Goal: Task Accomplishment & Management: Manage account settings

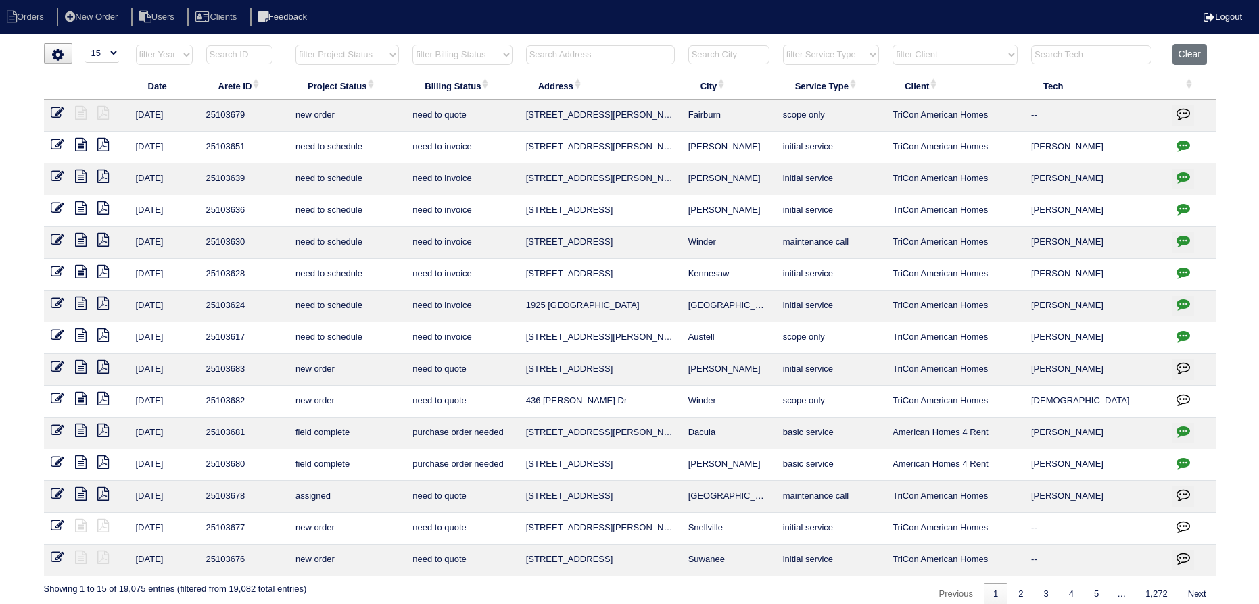
select select "15"
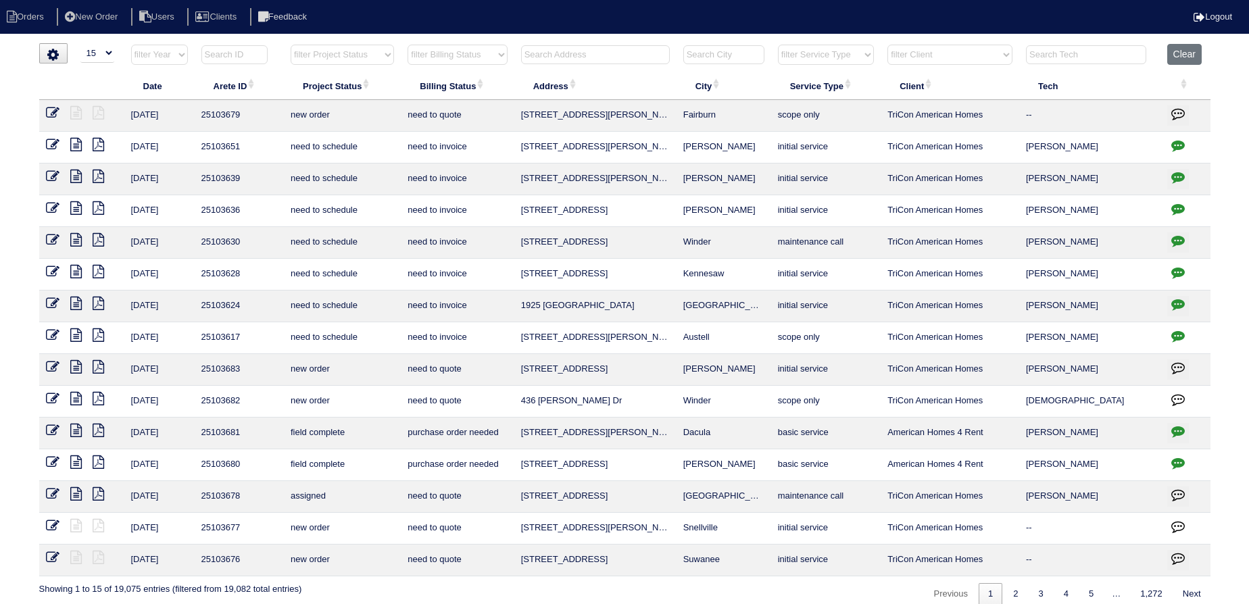
click at [341, 55] on select "filter Project Status -- Any Project Status -- new order assigned in progress f…" at bounding box center [342, 55] width 103 height 20
click at [291, 45] on select "filter Project Status -- Any Project Status -- new order assigned in progress f…" at bounding box center [342, 55] width 103 height 20
select select "assigned"
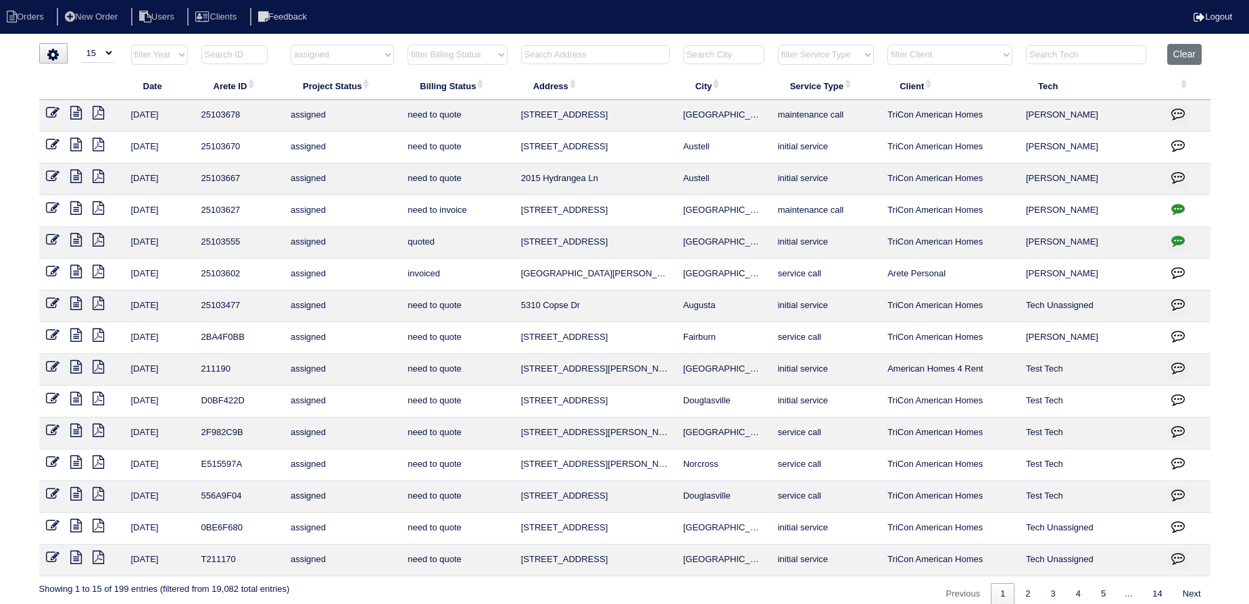
click at [51, 266] on icon at bounding box center [53, 272] width 14 height 14
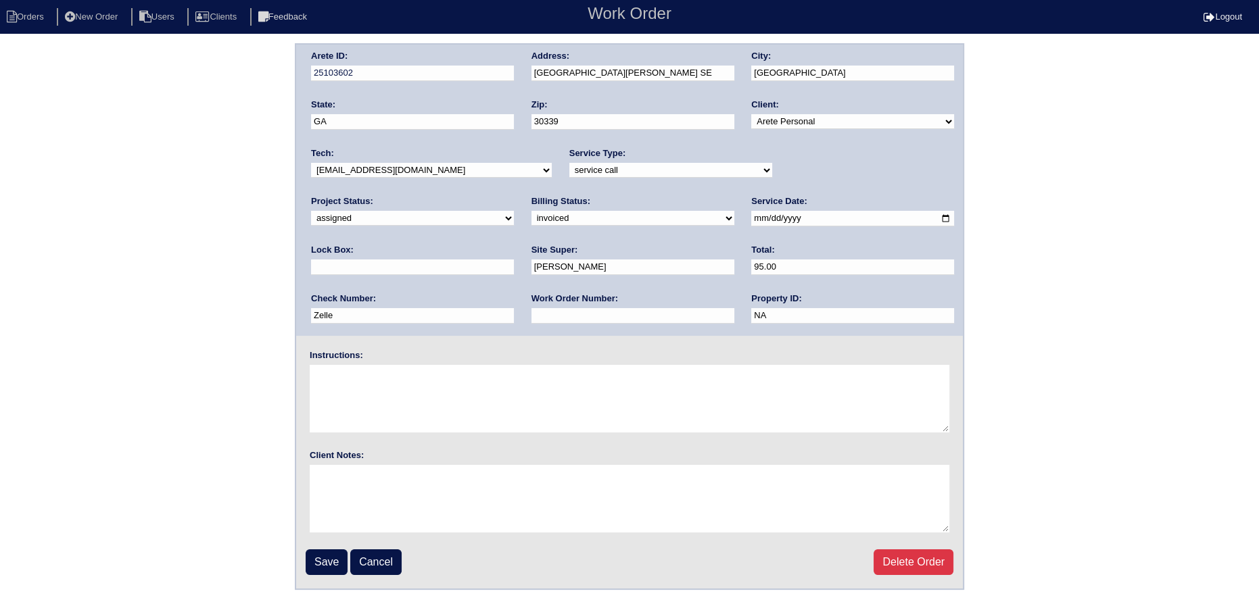
drag, startPoint x: 764, startPoint y: 172, endPoint x: 774, endPoint y: 176, distance: 10.9
click at [514, 211] on select "new order assigned in progress field complete need to schedule admin review arc…" at bounding box center [412, 218] width 203 height 15
select select "field complete"
click at [514, 211] on select "new order assigned in progress field complete need to schedule admin review arc…" at bounding box center [412, 218] width 203 height 15
click at [320, 561] on input "Save" at bounding box center [327, 563] width 42 height 26
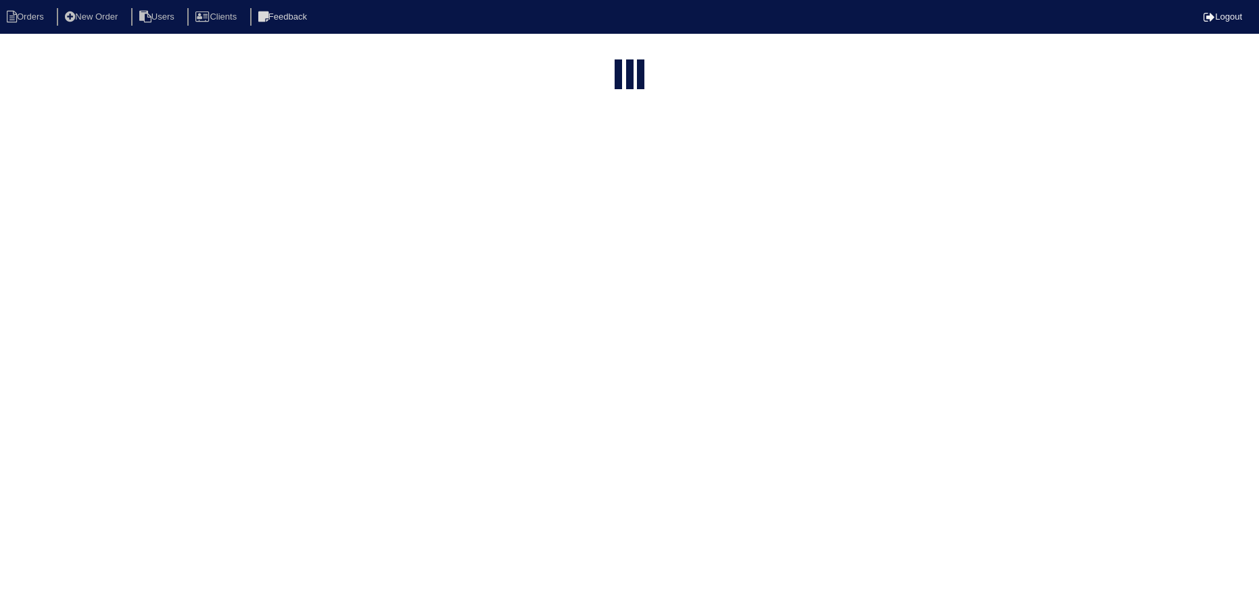
select select "15"
select select "assigned"
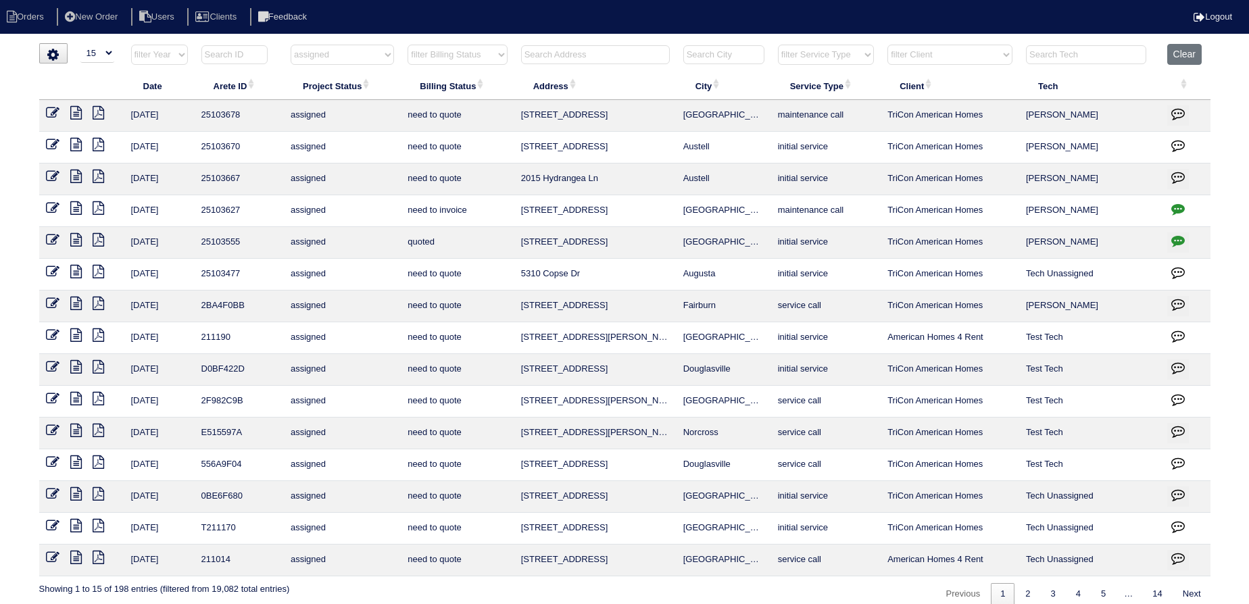
click at [70, 112] on icon at bounding box center [75, 113] width 11 height 14
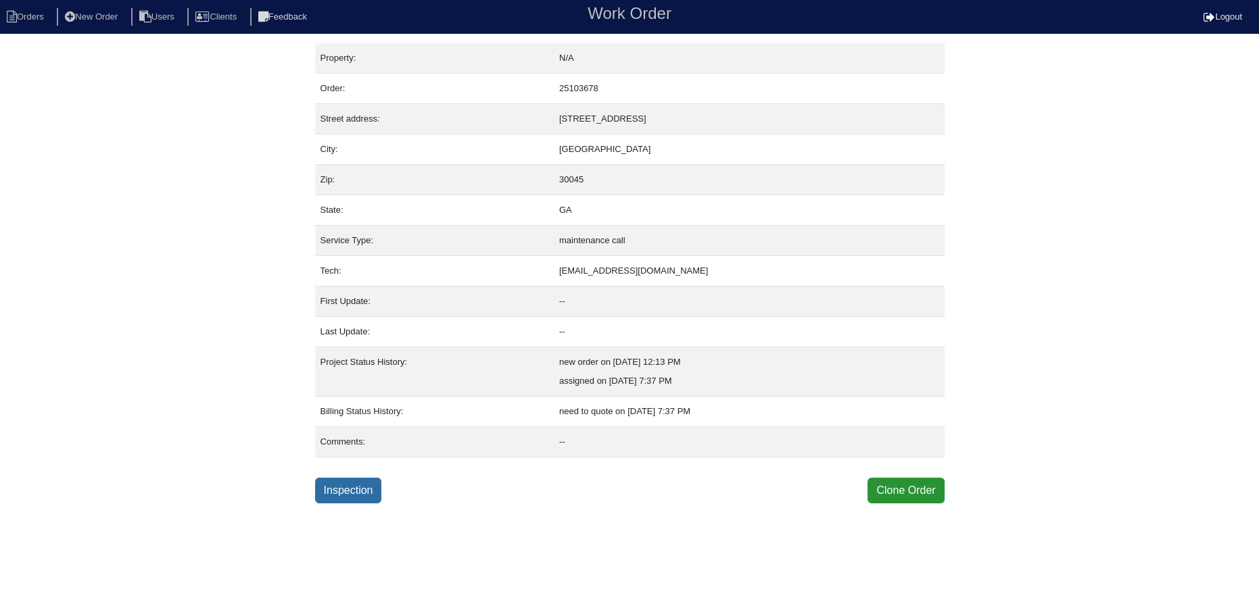
click at [349, 485] on link "Inspection" at bounding box center [348, 491] width 67 height 26
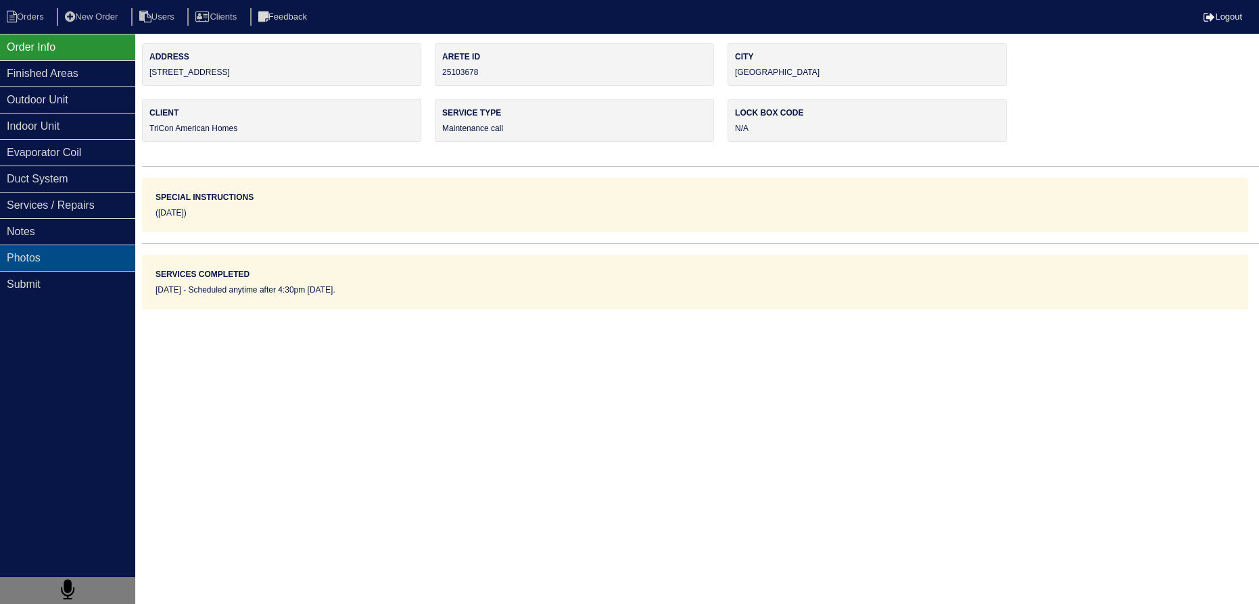
click at [80, 245] on div "Photos" at bounding box center [67, 258] width 135 height 26
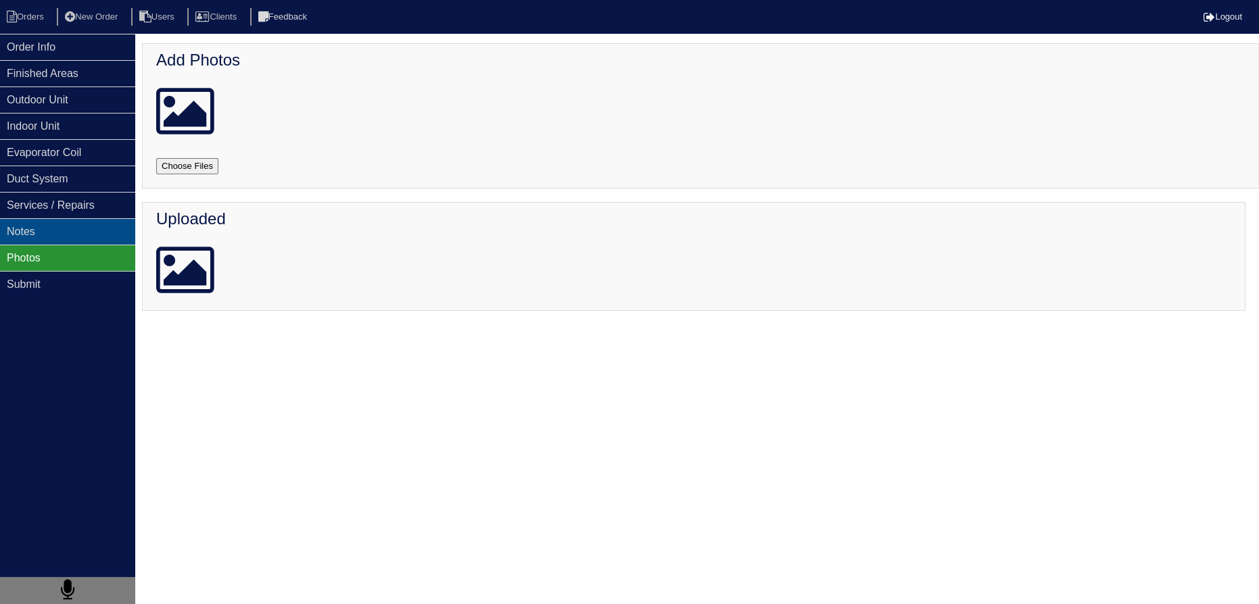
click at [82, 233] on div "Notes" at bounding box center [67, 231] width 135 height 26
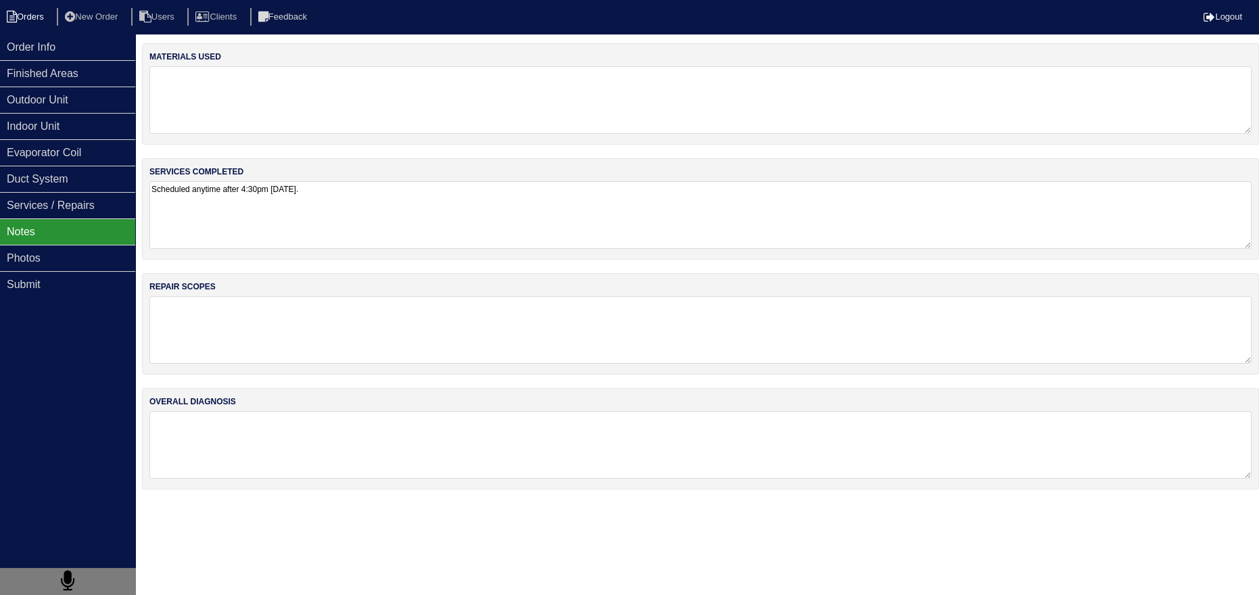
click at [29, 19] on li "Orders" at bounding box center [27, 17] width 55 height 18
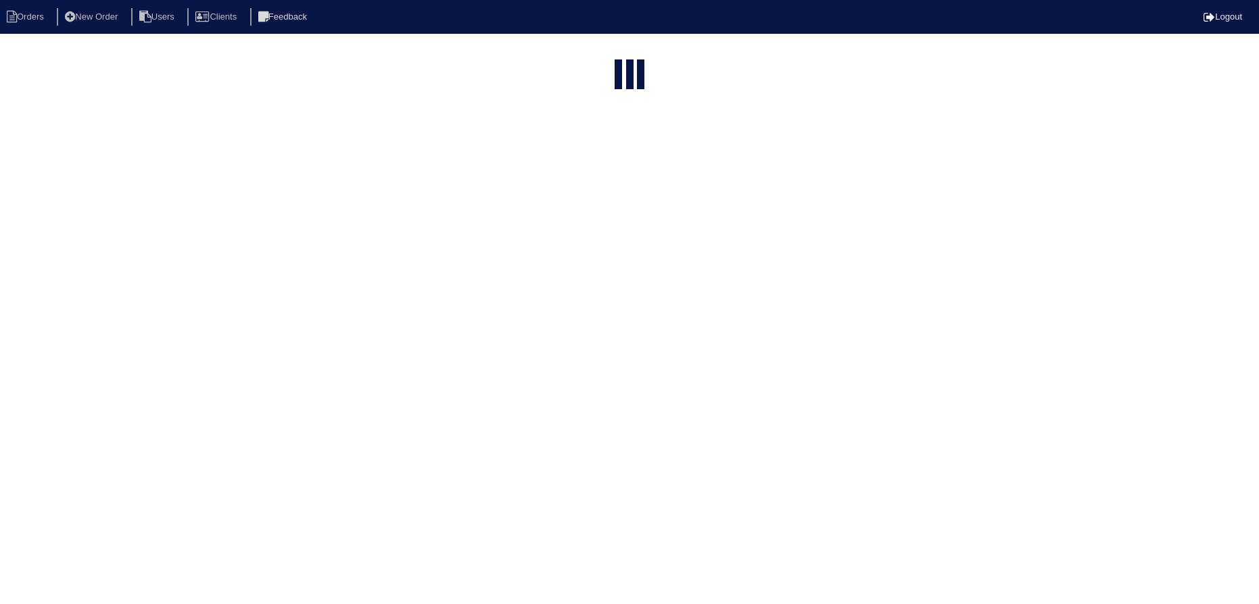
select select "15"
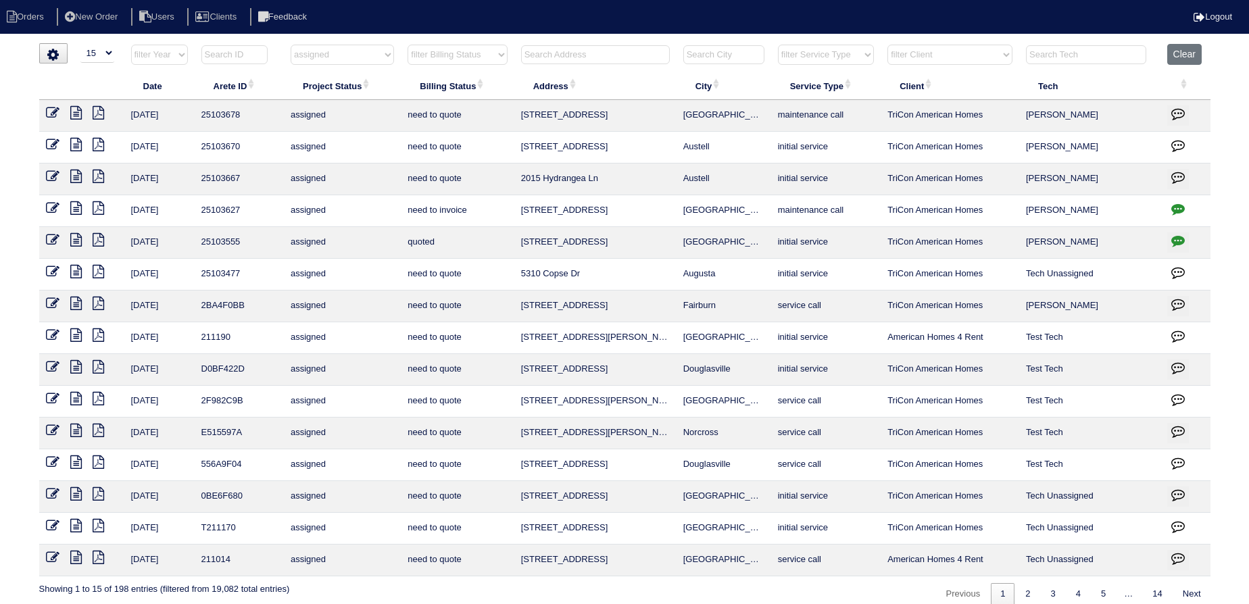
drag, startPoint x: 769, startPoint y: 110, endPoint x: 501, endPoint y: 116, distance: 267.8
click at [501, 116] on tr "10/6/25 25103678 assigned need to quote 1509 Sir Knights Way Lawrenceville main…" at bounding box center [624, 116] width 1171 height 32
copy tr "1509 Sir Knights Way Lawrenceville"
click at [368, 57] on select "filter Project Status -- Any Project Status -- new order assigned in progress f…" at bounding box center [342, 55] width 103 height 20
click at [291, 45] on select "filter Project Status -- Any Project Status -- new order assigned in progress f…" at bounding box center [342, 55] width 103 height 20
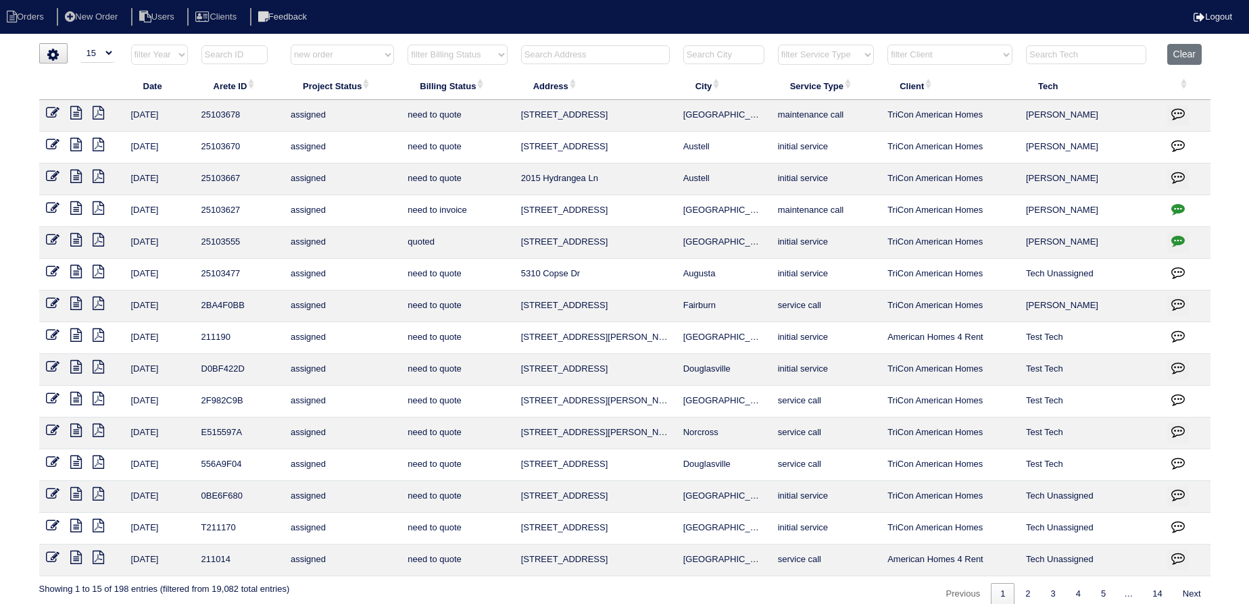
select select "new order"
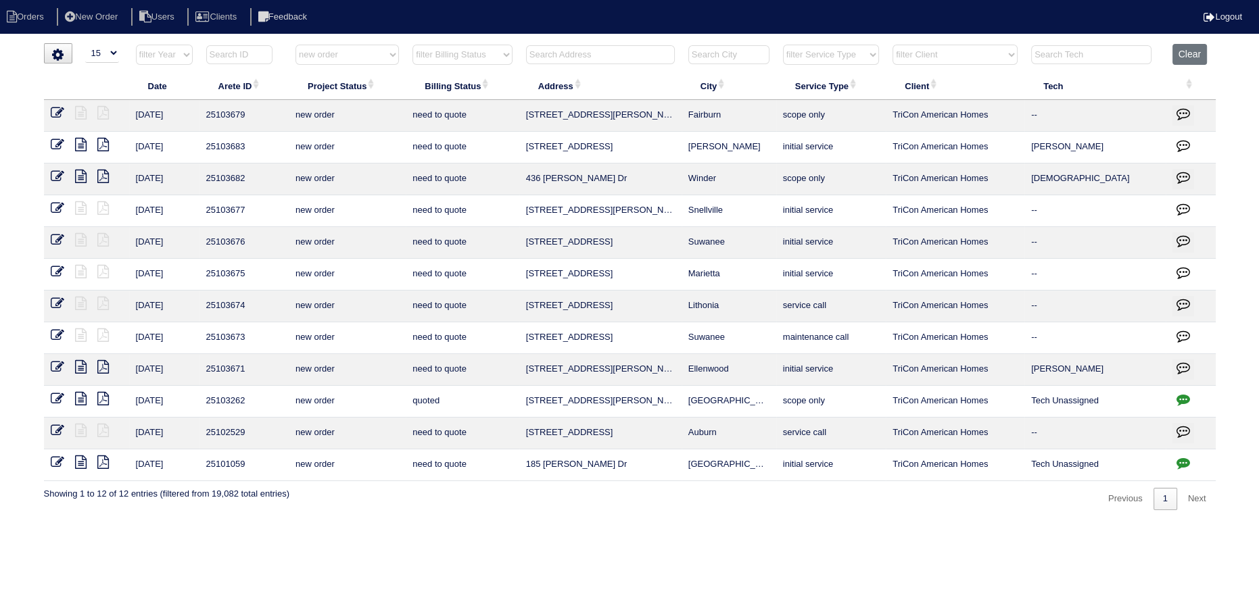
click at [330, 55] on select "filter Project Status -- Any Project Status -- new order assigned in progress f…" at bounding box center [346, 55] width 103 height 20
select select
click at [295, 45] on select "filter Project Status -- Any Project Status -- new order assigned in progress f…" at bounding box center [346, 55] width 103 height 20
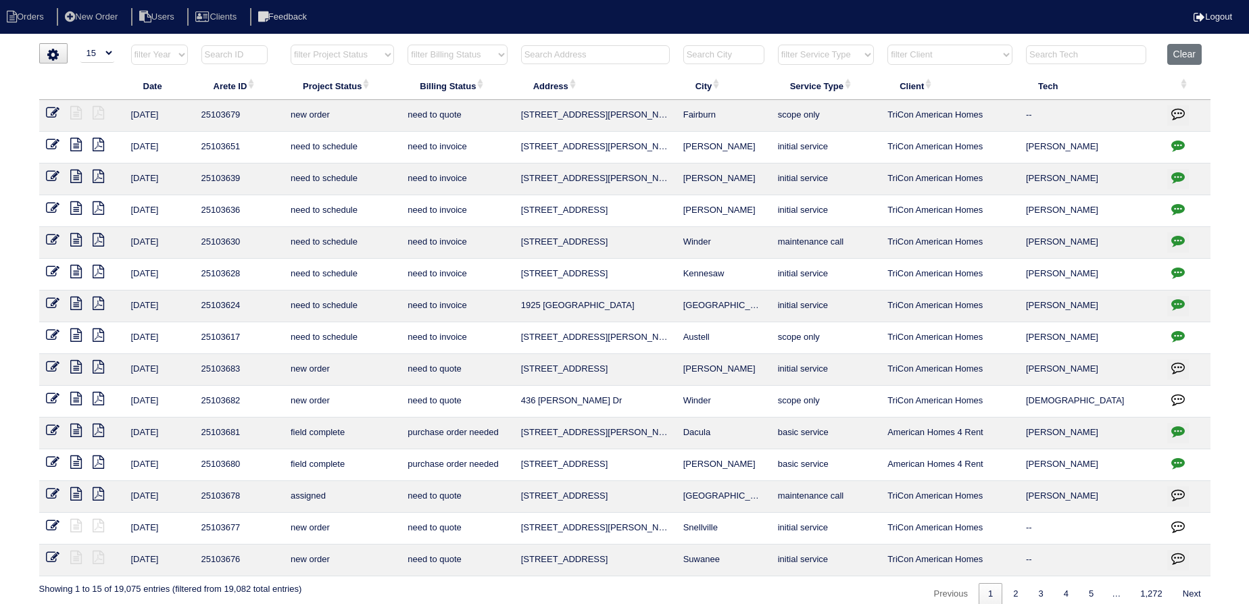
click at [800, 51] on select "filter Service Type -- Any Service Type -- initial service basic service mainte…" at bounding box center [826, 55] width 96 height 20
click at [779, 45] on select "filter Service Type -- Any Service Type -- initial service basic service mainte…" at bounding box center [826, 55] width 96 height 20
select select "service call"
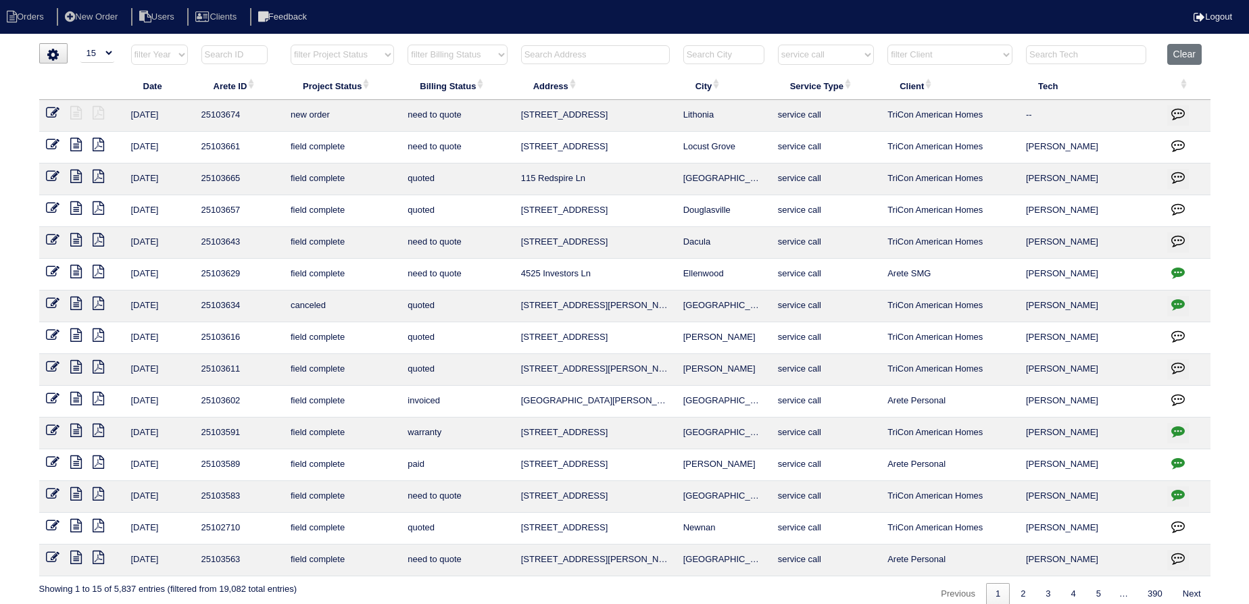
drag, startPoint x: 721, startPoint y: 113, endPoint x: 506, endPoint y: 110, distance: 214.3
click at [506, 110] on tr "10/6/25 25103674 new order need to quote 6247 Creekford Dr Lithonia service cal…" at bounding box center [624, 116] width 1171 height 32
copy tr "6247 Creekford Dr Lithonia"
drag, startPoint x: 373, startPoint y: 51, endPoint x: 365, endPoint y: 62, distance: 14.1
click at [372, 51] on select "filter Project Status -- Any Project Status -- new order assigned in progress f…" at bounding box center [342, 55] width 103 height 20
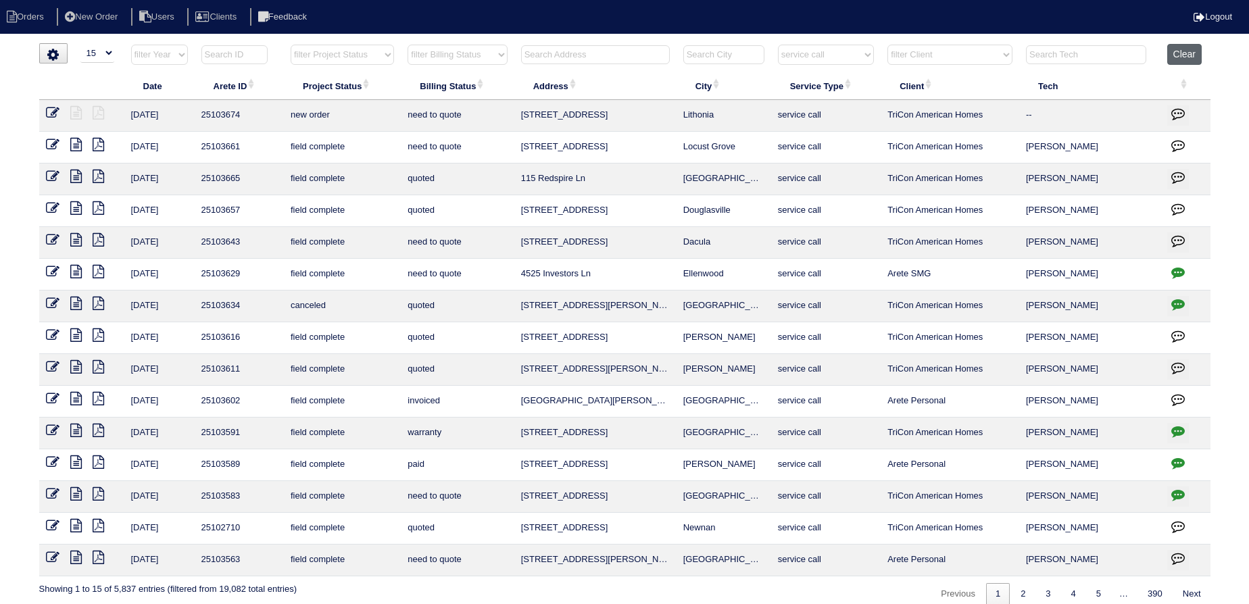
drag, startPoint x: 1184, startPoint y: 53, endPoint x: 1177, endPoint y: 53, distance: 7.4
click at [1184, 53] on button "Clear" at bounding box center [1184, 54] width 34 height 21
select select
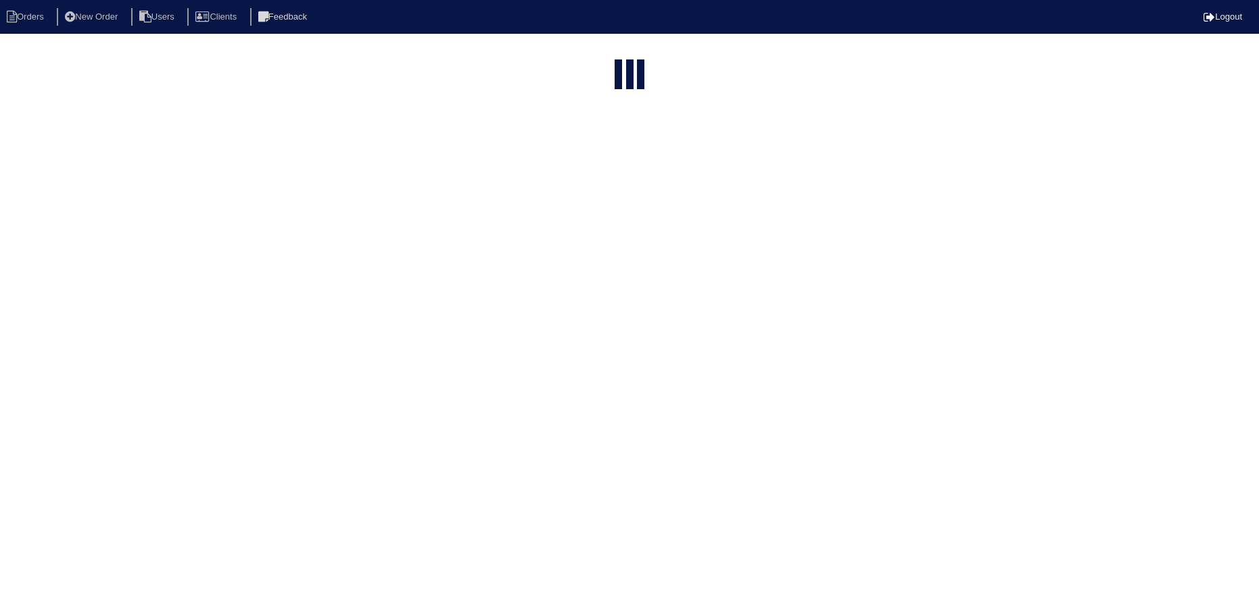
select select "15"
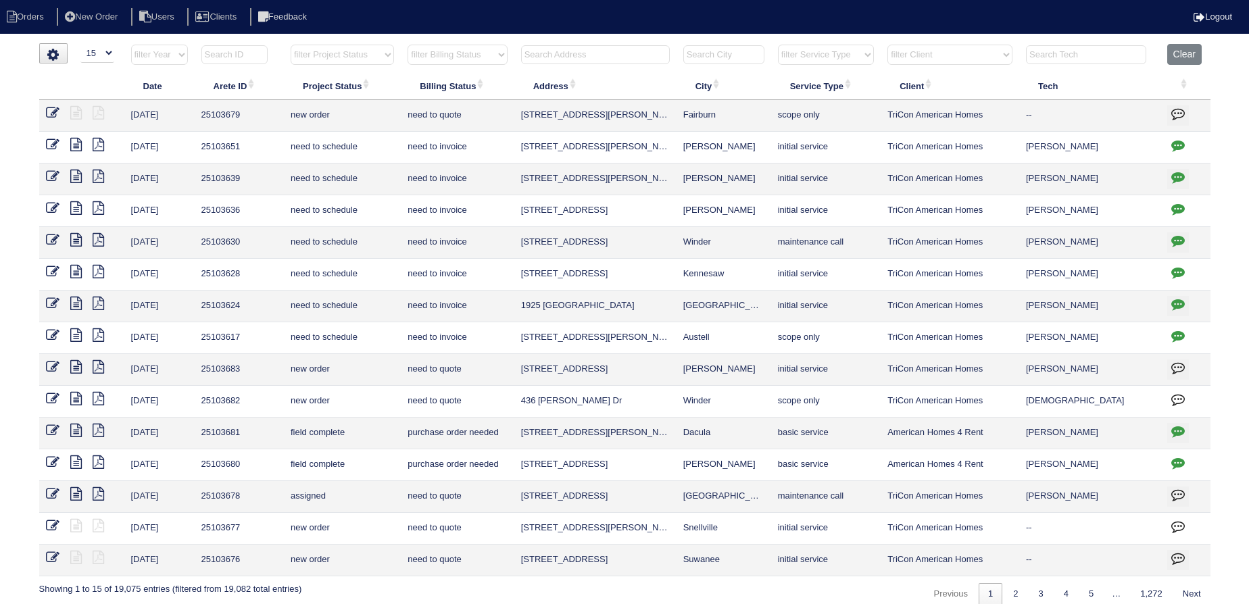
click at [844, 42] on html "Orders New Order Users Clients Feedback Logout Orders New Order Users Clients M…" at bounding box center [624, 309] width 1249 height 619
click at [779, 45] on select "filter Service Type -- Any Service Type -- initial service basic service mainte…" at bounding box center [826, 55] width 96 height 20
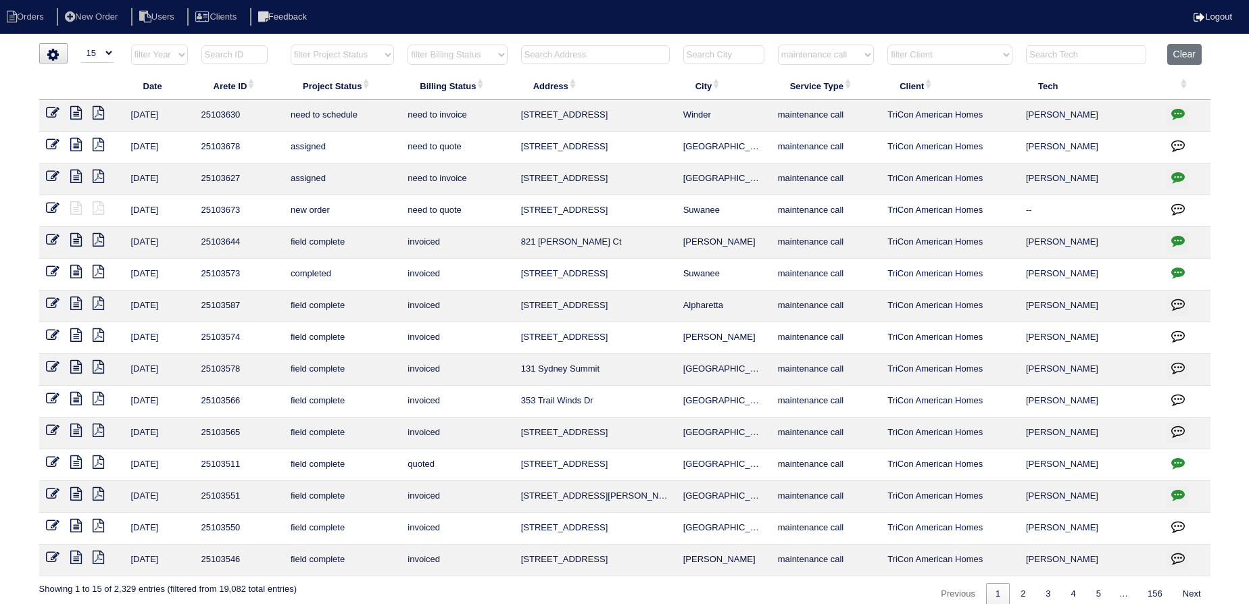
drag, startPoint x: 813, startPoint y: 49, endPoint x: 833, endPoint y: 63, distance: 24.8
click at [814, 49] on select "filter Service Type -- Any Service Type -- initial service basic service mainte…" at bounding box center [826, 55] width 96 height 20
click at [779, 45] on select "filter Service Type -- Any Service Type -- initial service basic service mainte…" at bounding box center [826, 55] width 96 height 20
select select "service call"
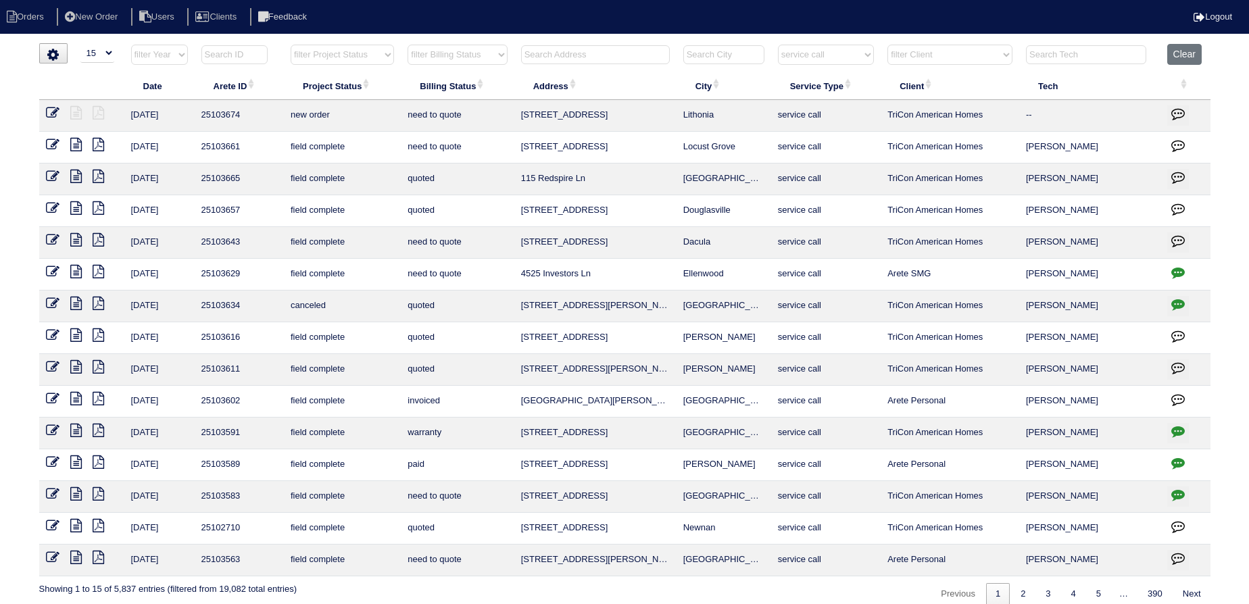
click at [74, 142] on icon at bounding box center [75, 145] width 11 height 14
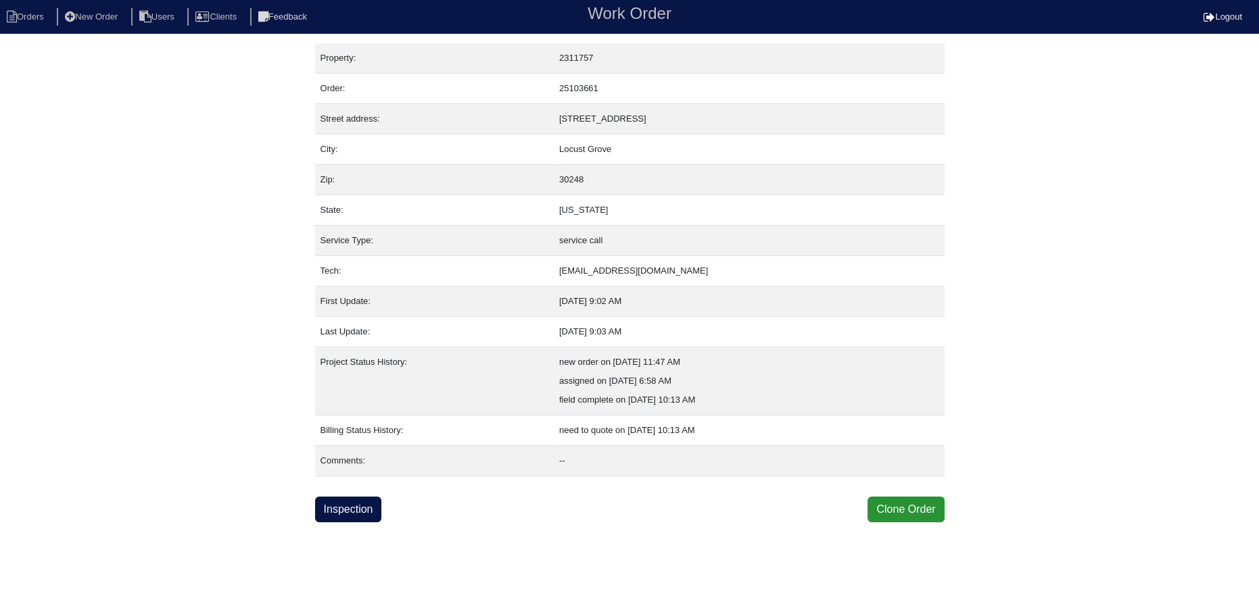
click at [339, 523] on html "Orders New Order Users Clients Feedback Work Order Logout Work Order Orders New…" at bounding box center [629, 261] width 1259 height 523
click at [338, 515] on link "Inspection" at bounding box center [348, 510] width 67 height 26
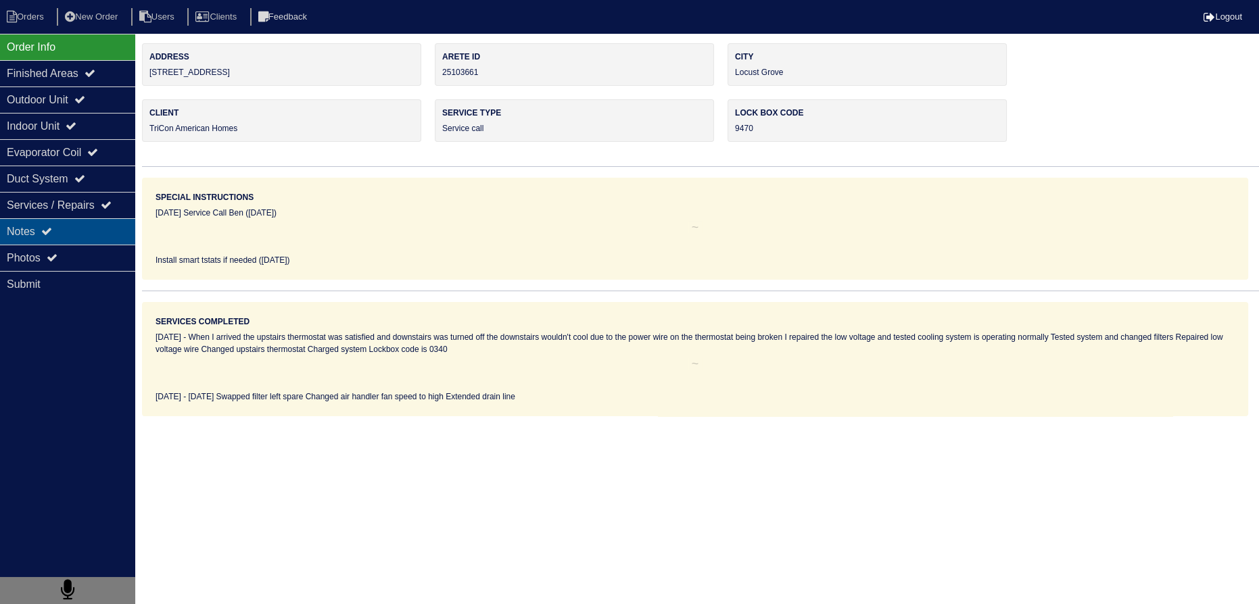
click at [70, 241] on div "Notes" at bounding box center [67, 231] width 135 height 26
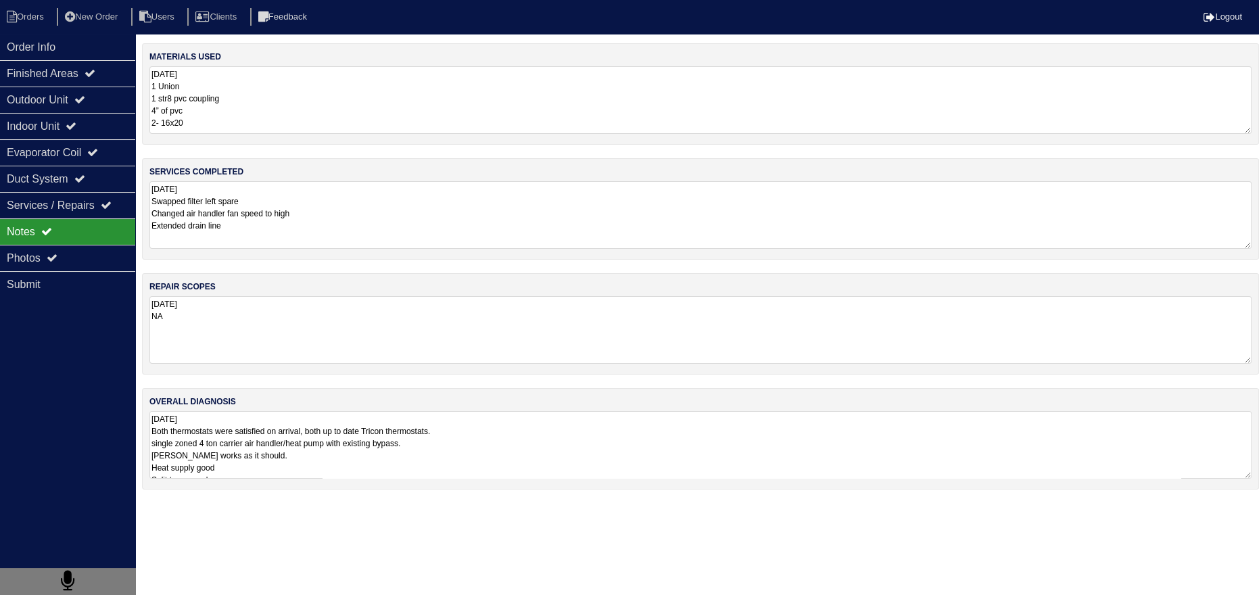
click at [284, 228] on textarea "[DATE] Swapped filter left spare Changed air handler fan speed to high Extended…" at bounding box center [700, 215] width 1102 height 68
drag, startPoint x: 63, startPoint y: 46, endPoint x: 45, endPoint y: 24, distance: 28.3
click at [62, 45] on div "Order Info" at bounding box center [67, 47] width 135 height 26
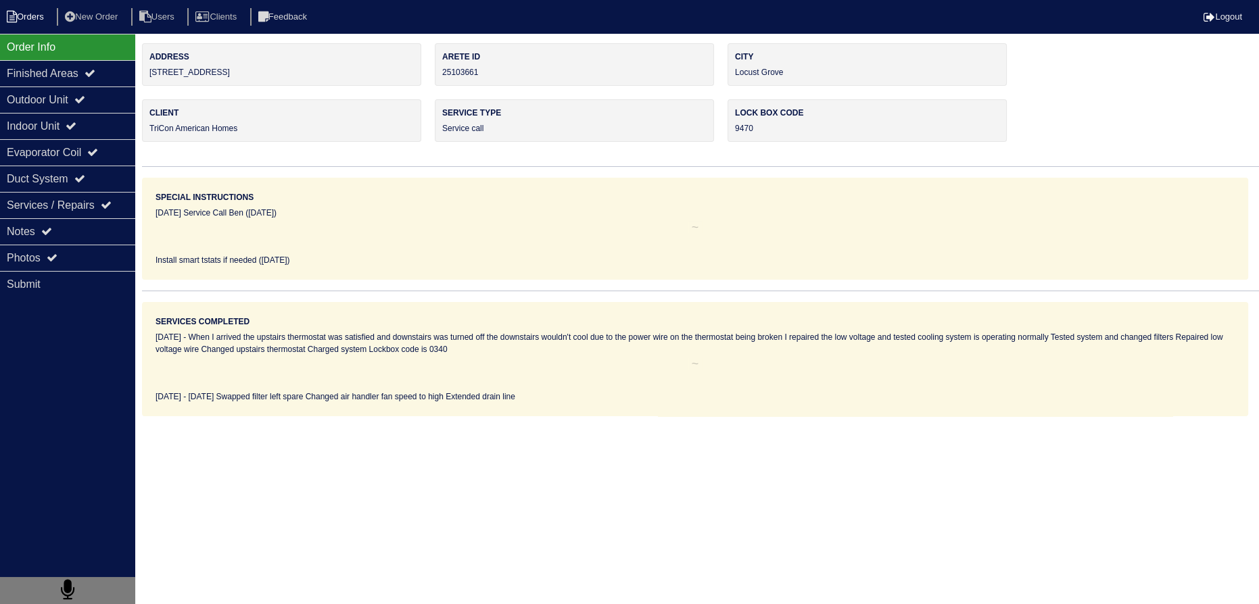
click at [36, 13] on li "Orders" at bounding box center [27, 17] width 55 height 18
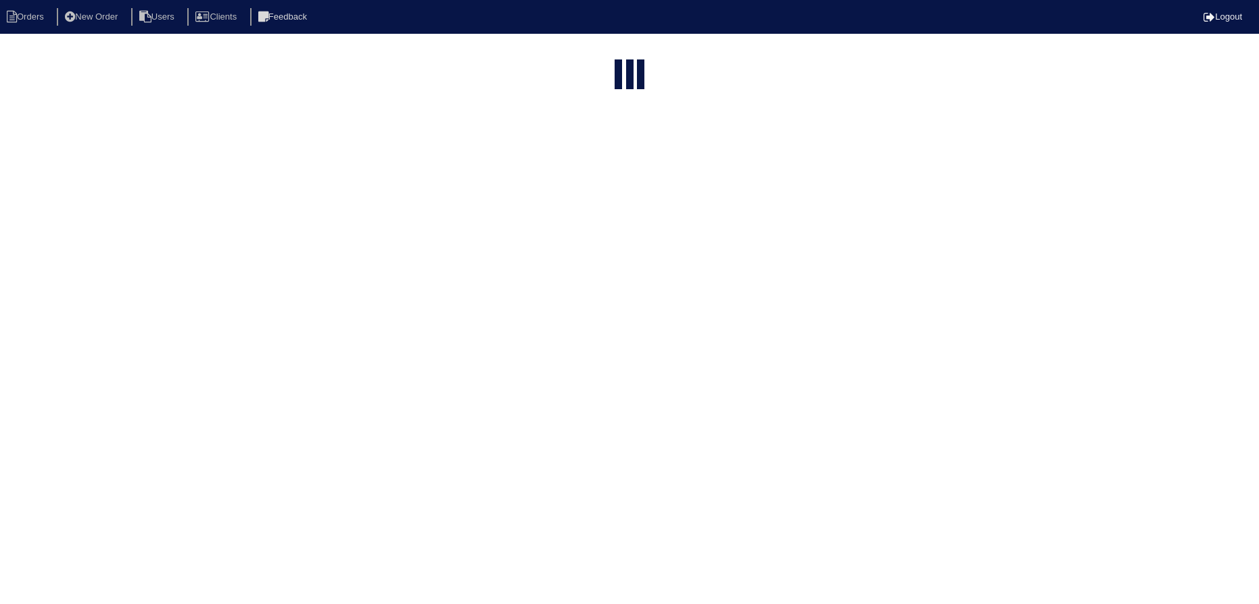
select select "15"
select select "service call"
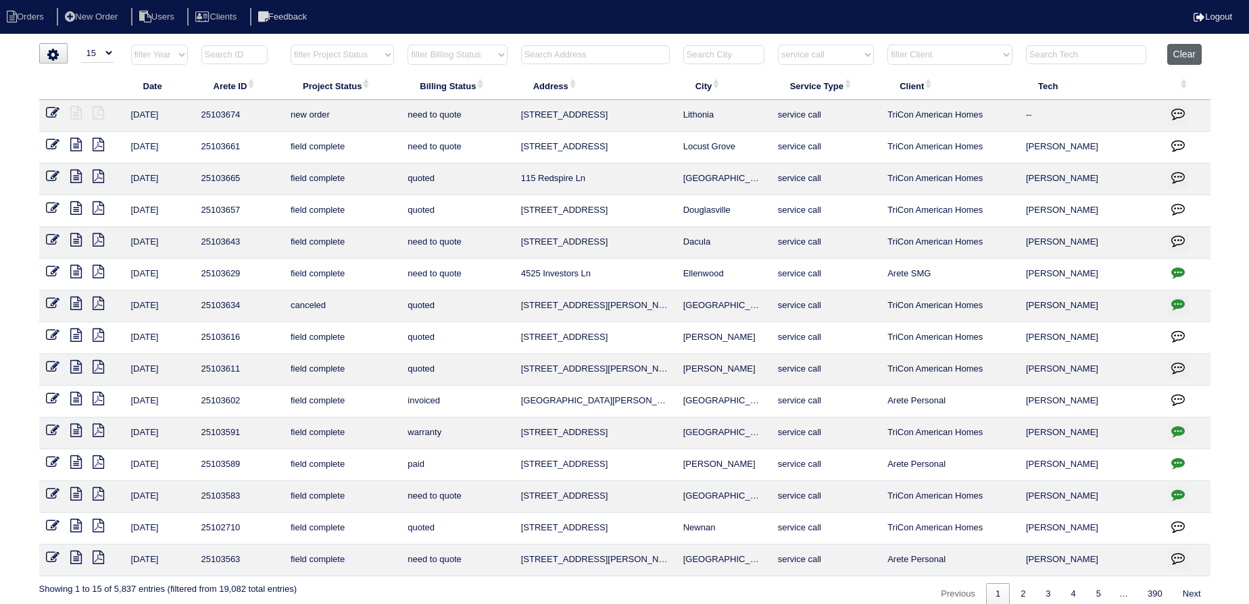
click at [1178, 52] on button "Clear" at bounding box center [1184, 54] width 34 height 21
select select
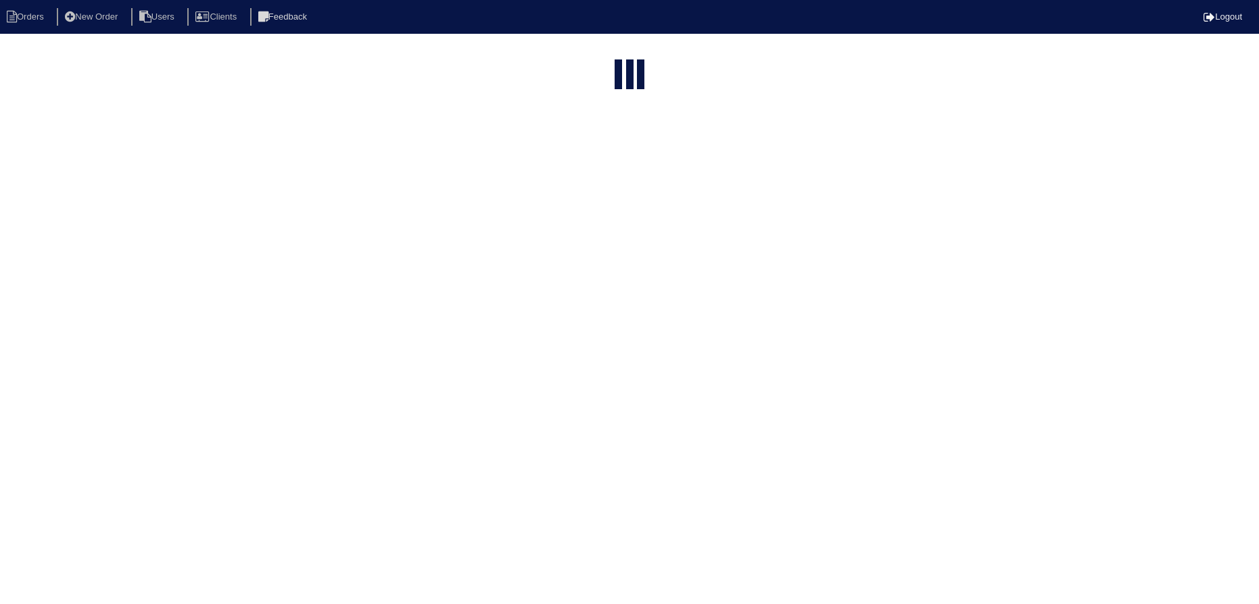
select select "15"
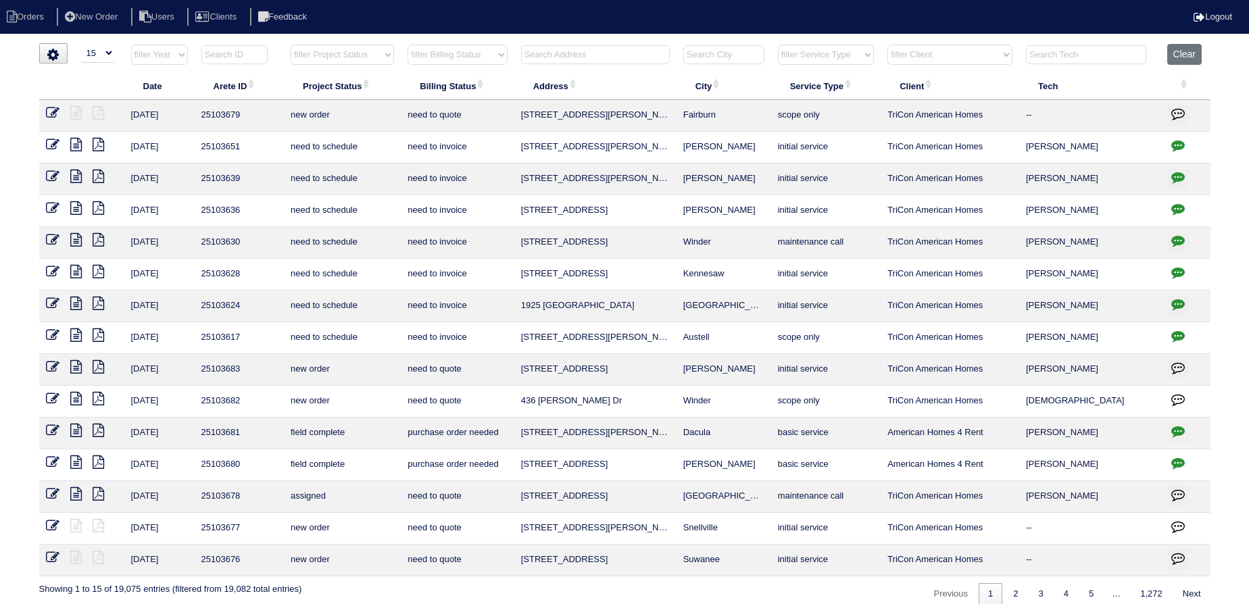
click at [354, 52] on select "filter Project Status -- Any Project Status -- new order assigned in progress f…" at bounding box center [342, 55] width 103 height 20
click at [291, 45] on select "filter Project Status -- Any Project Status -- new order assigned in progress f…" at bounding box center [342, 55] width 103 height 20
select select "assigned"
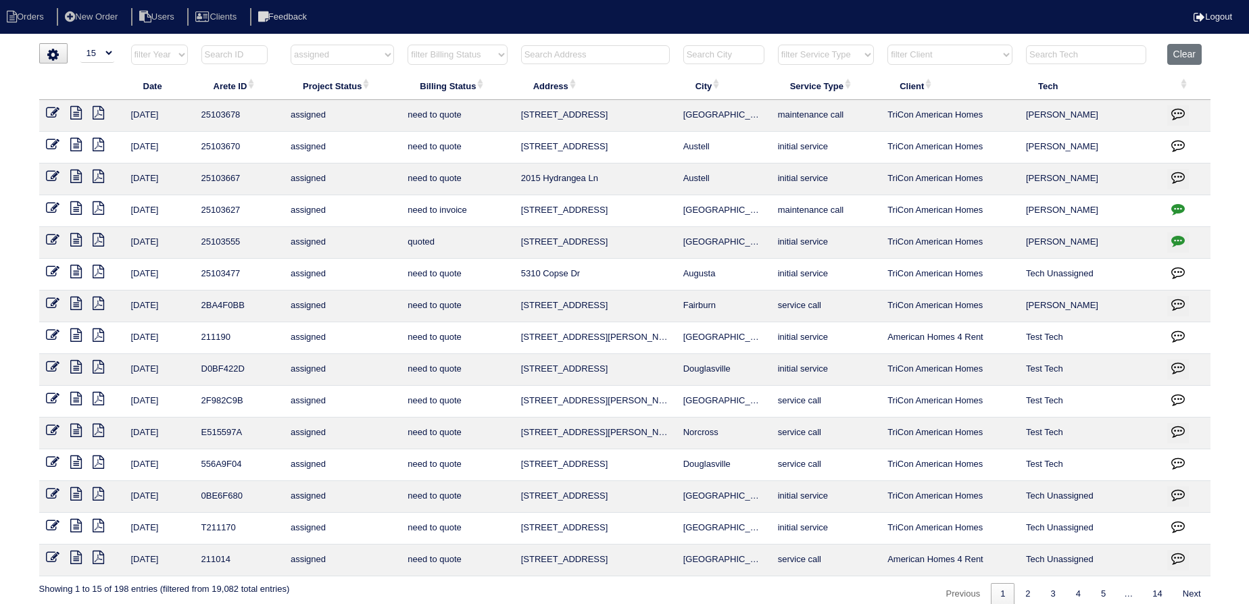
click at [79, 268] on icon at bounding box center [75, 272] width 11 height 14
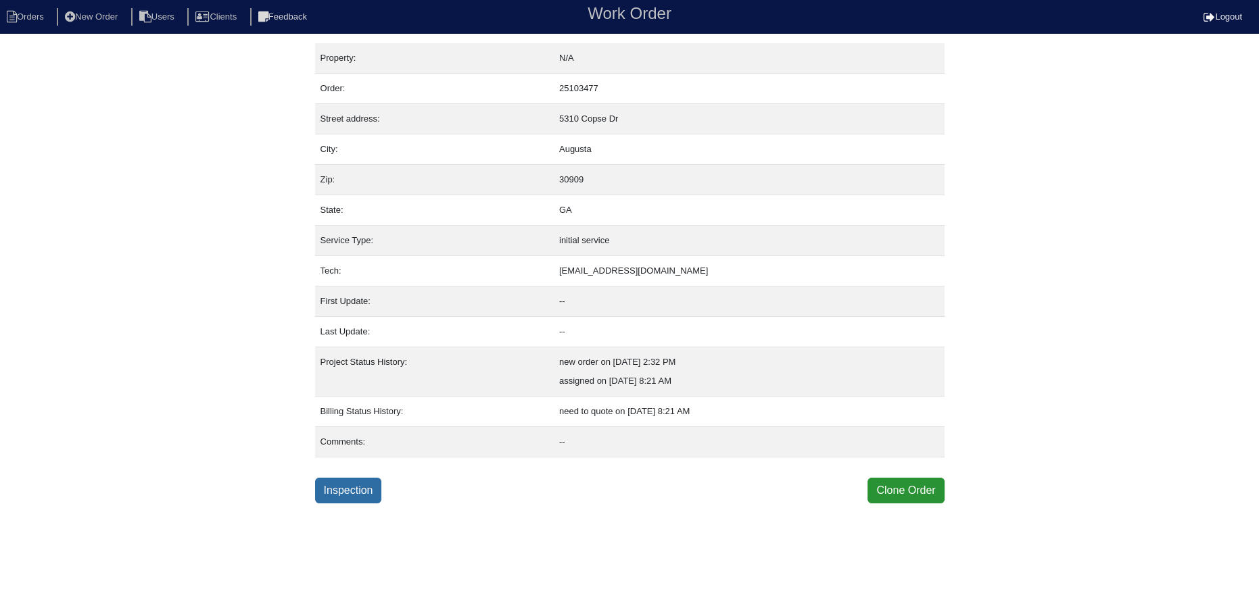
click at [346, 496] on link "Inspection" at bounding box center [348, 491] width 67 height 26
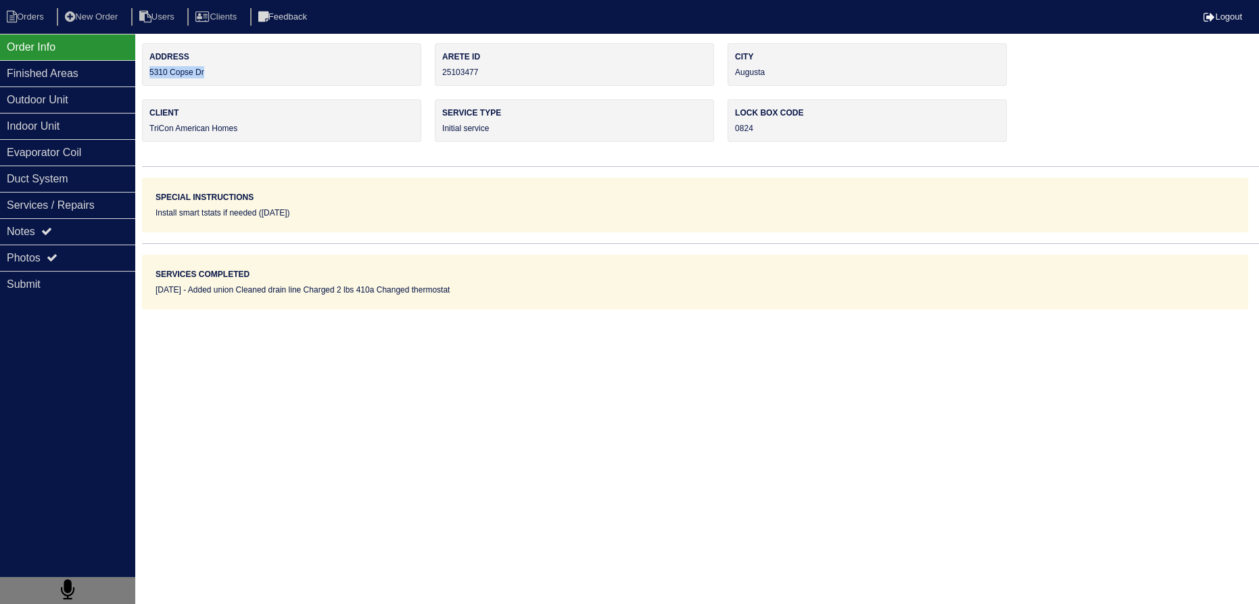
drag, startPoint x: 245, startPoint y: 68, endPoint x: 147, endPoint y: 68, distance: 97.3
click at [147, 68] on div "Address 5310 Copse Dr" at bounding box center [281, 64] width 279 height 43
click at [84, 76] on div "Finished Areas" at bounding box center [67, 73] width 135 height 26
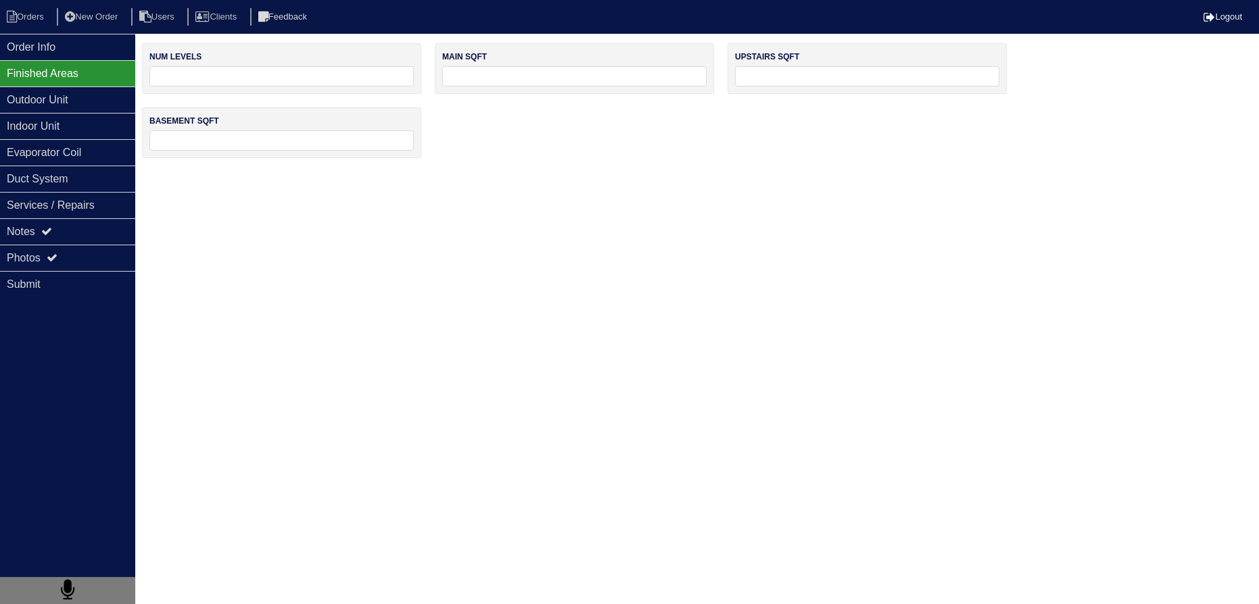
click at [278, 72] on input "tel" at bounding box center [281, 76] width 264 height 20
type input "1"
click at [490, 83] on input "tel" at bounding box center [574, 76] width 264 height 20
type input "1600"
click at [760, 73] on input "tel" at bounding box center [867, 76] width 264 height 20
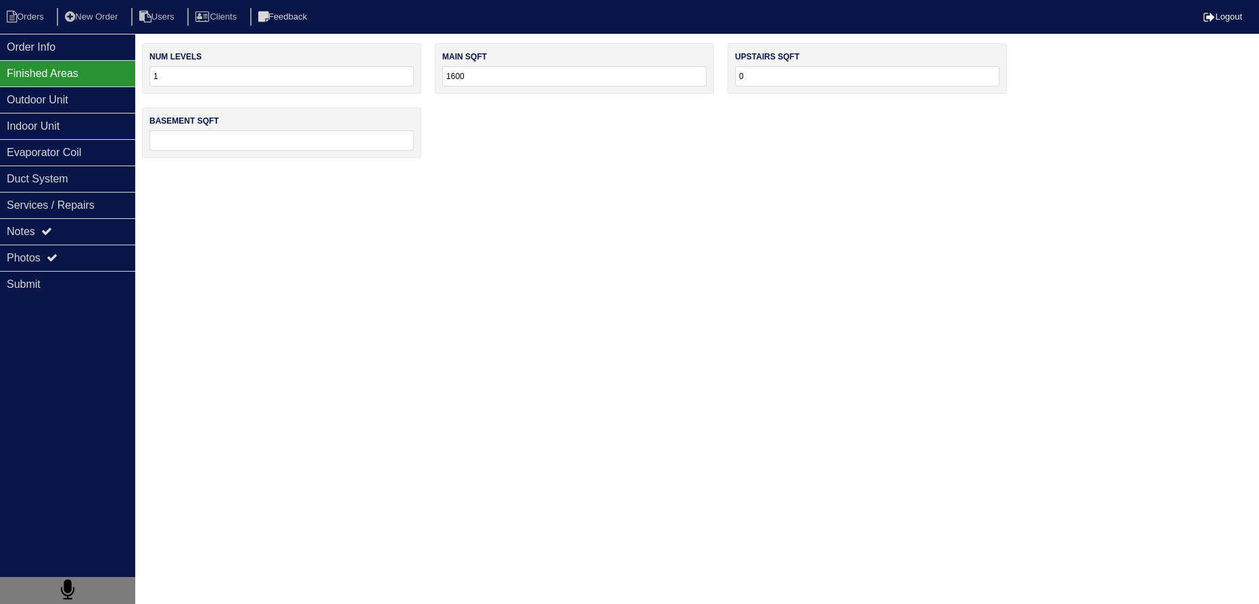
type input "0"
click at [249, 142] on input "tel" at bounding box center [281, 140] width 264 height 20
type input "0"
click at [456, 172] on html "Orders New Order Users Clients Feedback Logout Orders New Order Users Clients M…" at bounding box center [629, 86] width 1259 height 172
click at [105, 99] on div "Outdoor Unit" at bounding box center [67, 100] width 135 height 26
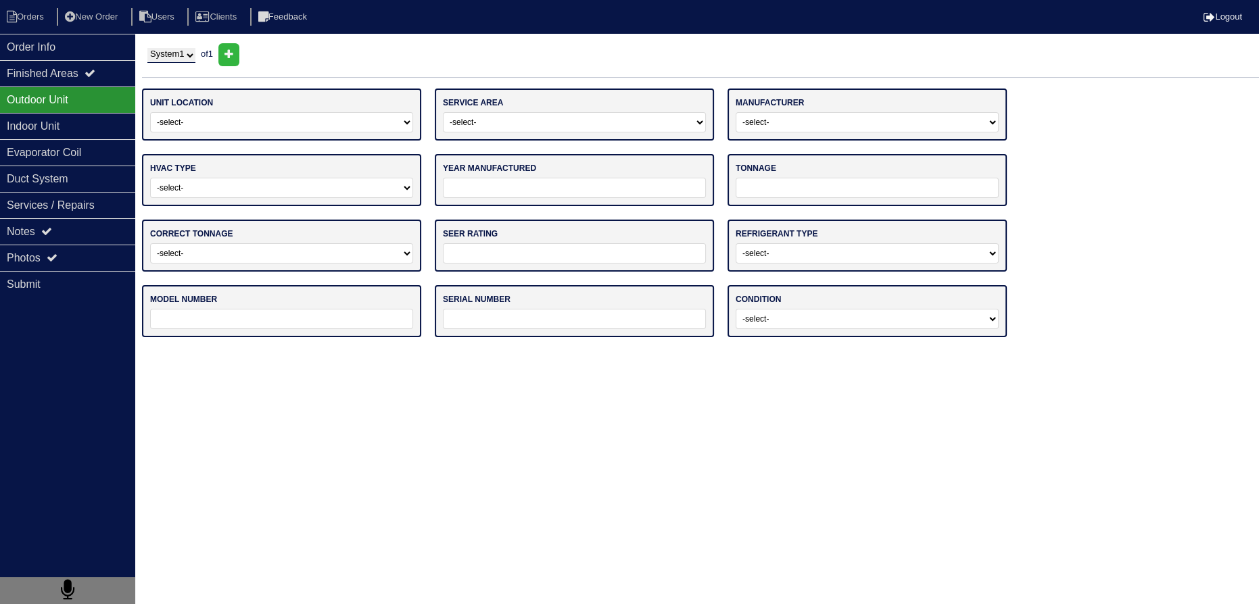
click at [221, 122] on select "-select- Ground Rooftop" at bounding box center [281, 122] width 263 height 20
select select "0"
click at [150, 112] on select "-select- Ground Rooftop" at bounding box center [281, 122] width 263 height 20
drag, startPoint x: 491, startPoint y: 124, endPoint x: 490, endPoint y: 130, distance: 6.8
click at [491, 124] on select "-select- Main Level Upstairs Level Lower/Basement Level Other" at bounding box center [574, 122] width 263 height 20
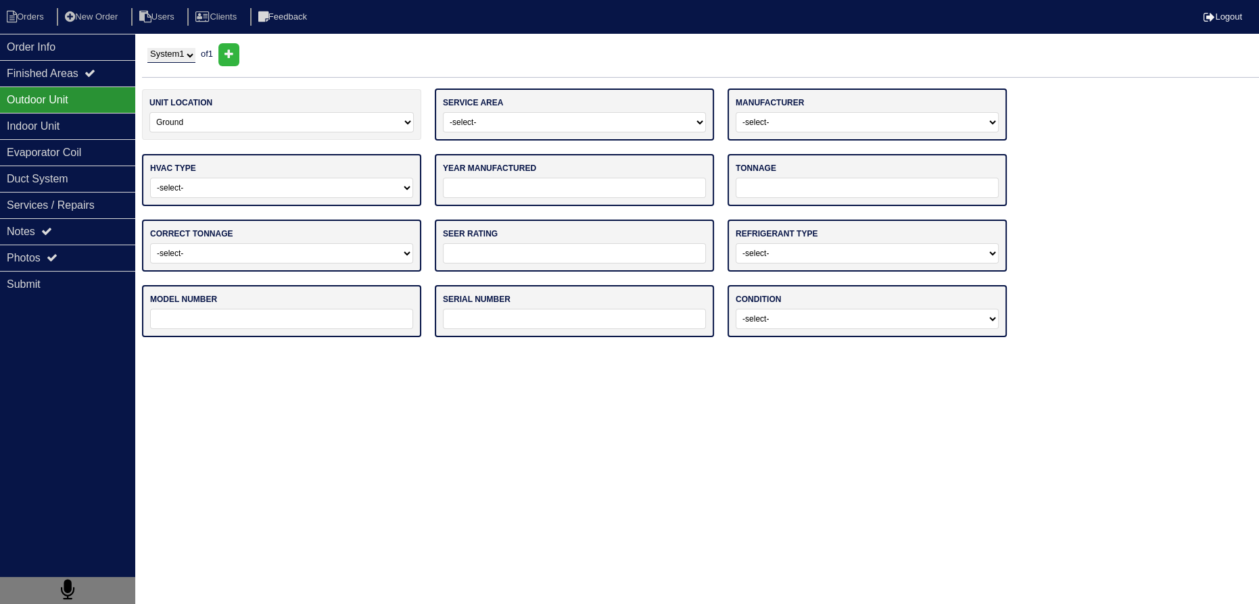
select select "0"
click at [443, 112] on select "-select- Main Level Upstairs Level Lower/Basement Level Other" at bounding box center [574, 122] width 263 height 20
click at [756, 122] on select "-select- ADP Air Quest Air Temp Aire-Flo AirEase Airquest Airtemp Allstyle Aspe…" at bounding box center [866, 122] width 263 height 20
select select "Trane"
click at [735, 112] on select "-select- ADP Air Quest Air Temp Aire-Flo AirEase Airquest Airtemp Allstyle Aspe…" at bounding box center [866, 122] width 263 height 20
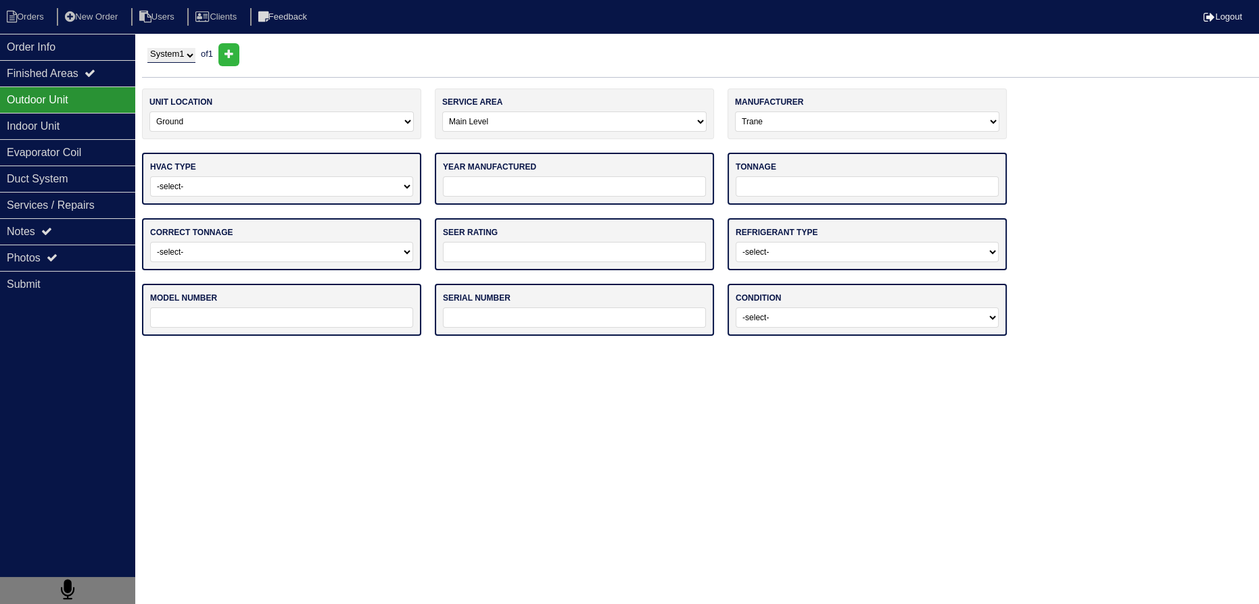
click at [339, 176] on select "-select- Straight Cool Heat Pump Other" at bounding box center [281, 186] width 263 height 20
select select "0"
click at [150, 176] on select "-select- Straight Cool Heat Pump Other" at bounding box center [281, 186] width 263 height 20
click at [478, 193] on input "tel" at bounding box center [574, 186] width 263 height 20
type input "2019"
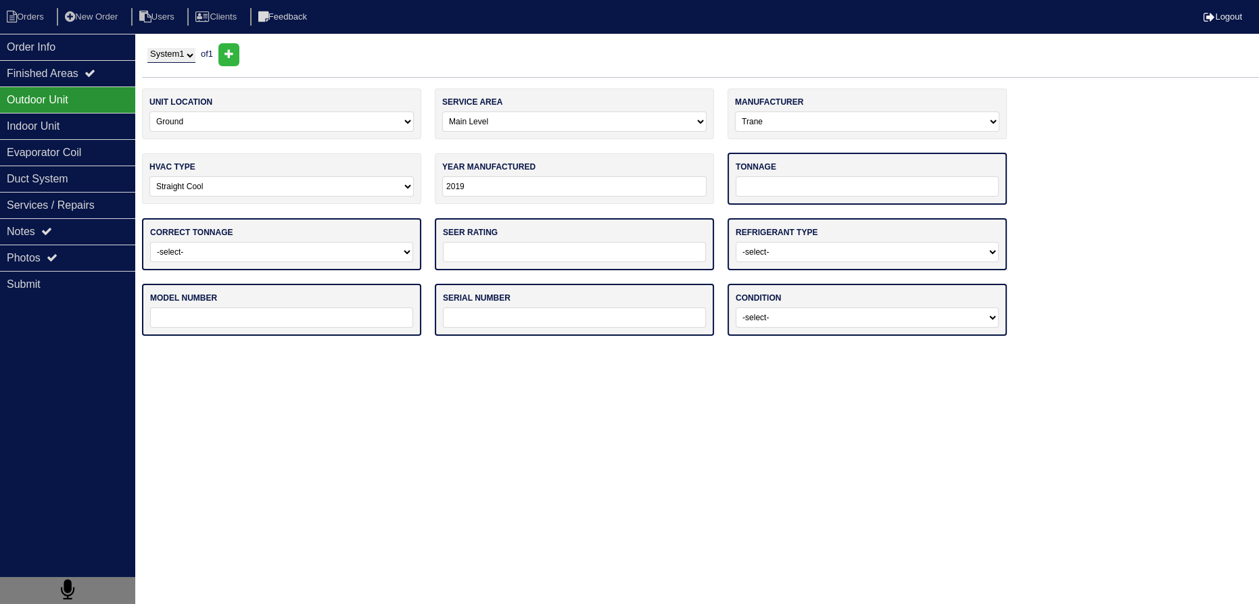
click at [806, 180] on input "tel" at bounding box center [866, 186] width 263 height 20
type input "36"
click at [802, 253] on select "-select- R22 R410a Other" at bounding box center [866, 251] width 263 height 20
select select "1"
click at [735, 241] on select "-select- R22 R410a Other" at bounding box center [866, 251] width 263 height 20
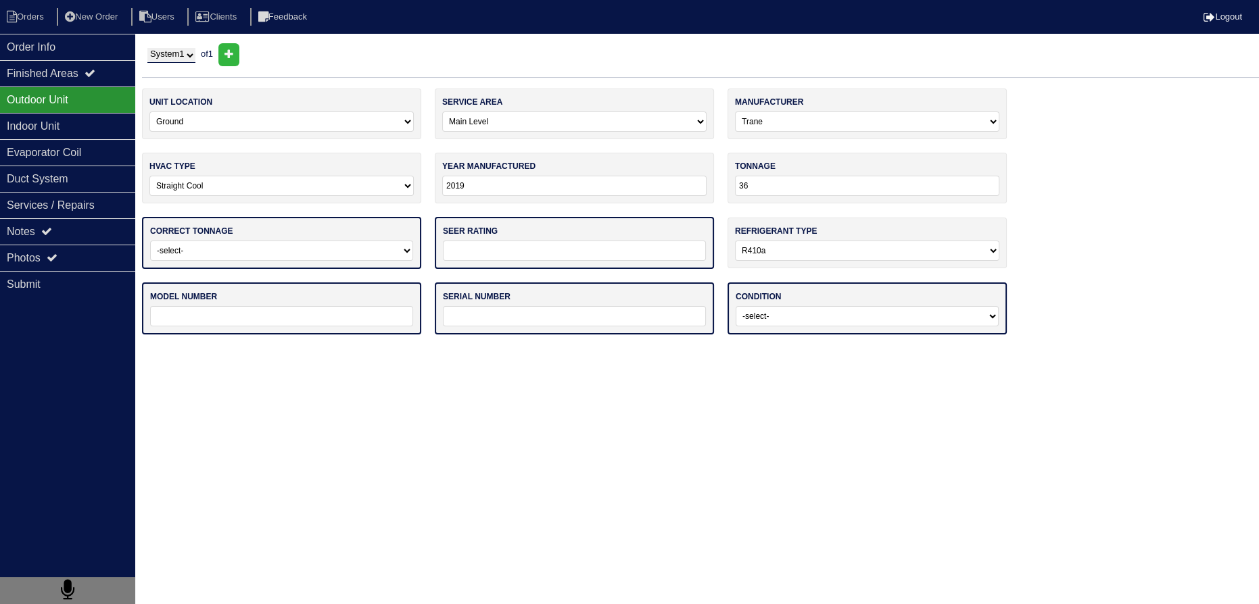
click at [541, 251] on input "tel" at bounding box center [574, 251] width 263 height 20
type input "14"
click at [267, 246] on select "-select- Yes No - Unit Undersized No - Unit Oversized" at bounding box center [281, 251] width 263 height 20
select select "0"
click at [150, 241] on select "-select- Yes No - Unit Undersized No - Unit Oversized" at bounding box center [281, 251] width 263 height 20
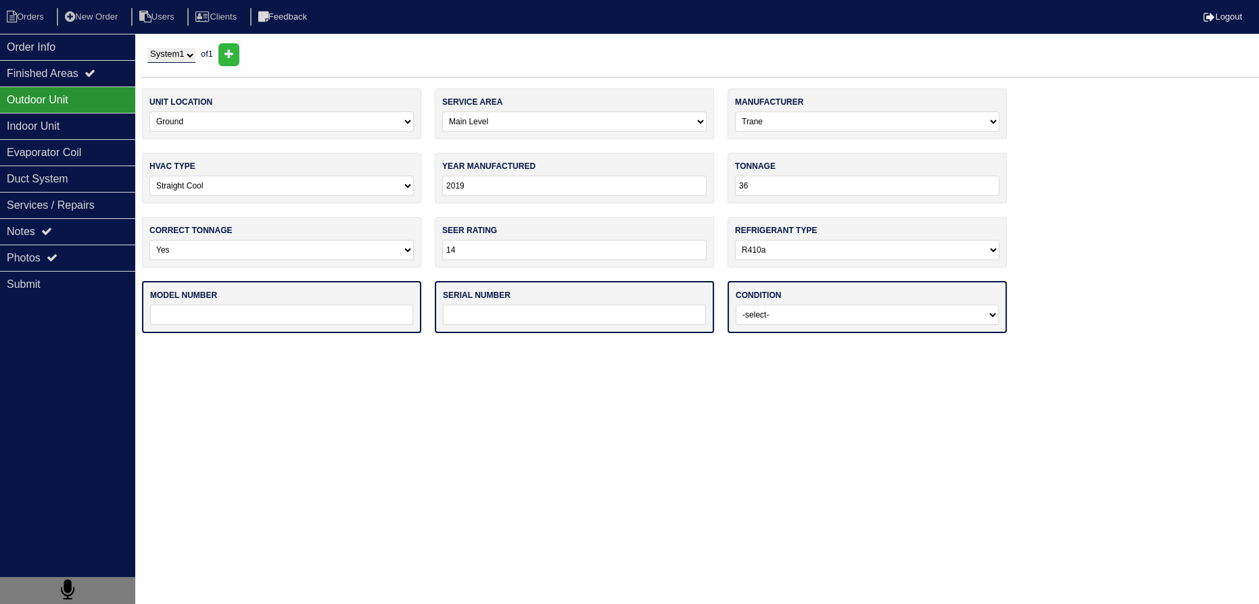
click at [218, 312] on input "text" at bounding box center [281, 315] width 263 height 20
type input "4TWR4036G1000AA"
click at [494, 308] on input "text" at bounding box center [574, 315] width 263 height 20
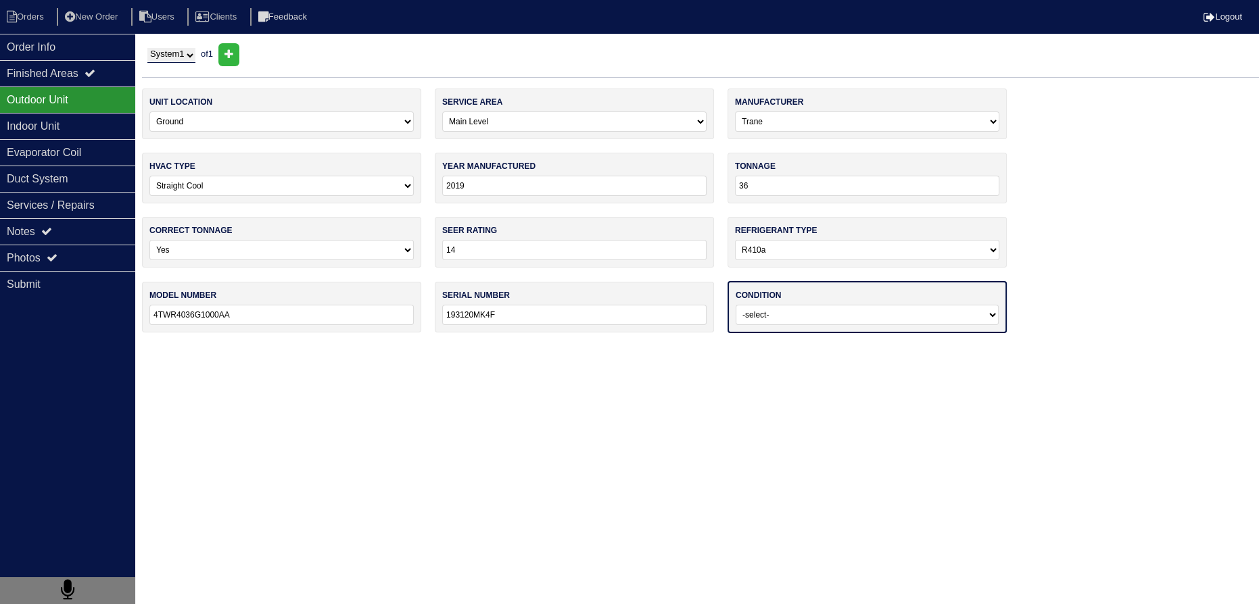
type input "193120MK4F"
click at [806, 319] on select "-select- Operating Normally Service/Repairs Needed Replacement Needed Missing" at bounding box center [866, 315] width 263 height 20
select select "0"
click at [735, 305] on select "-select- Operating Normally Service/Repairs Needed Replacement Needed Missing" at bounding box center [866, 315] width 263 height 20
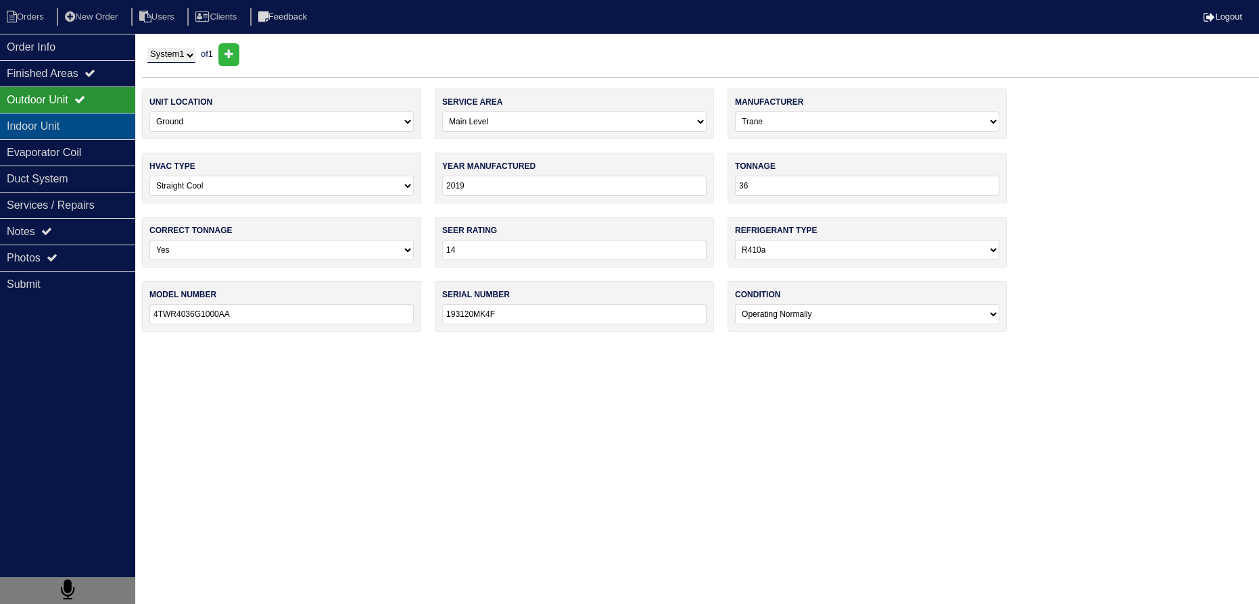
click at [84, 129] on div "Indoor Unit" at bounding box center [67, 126] width 135 height 26
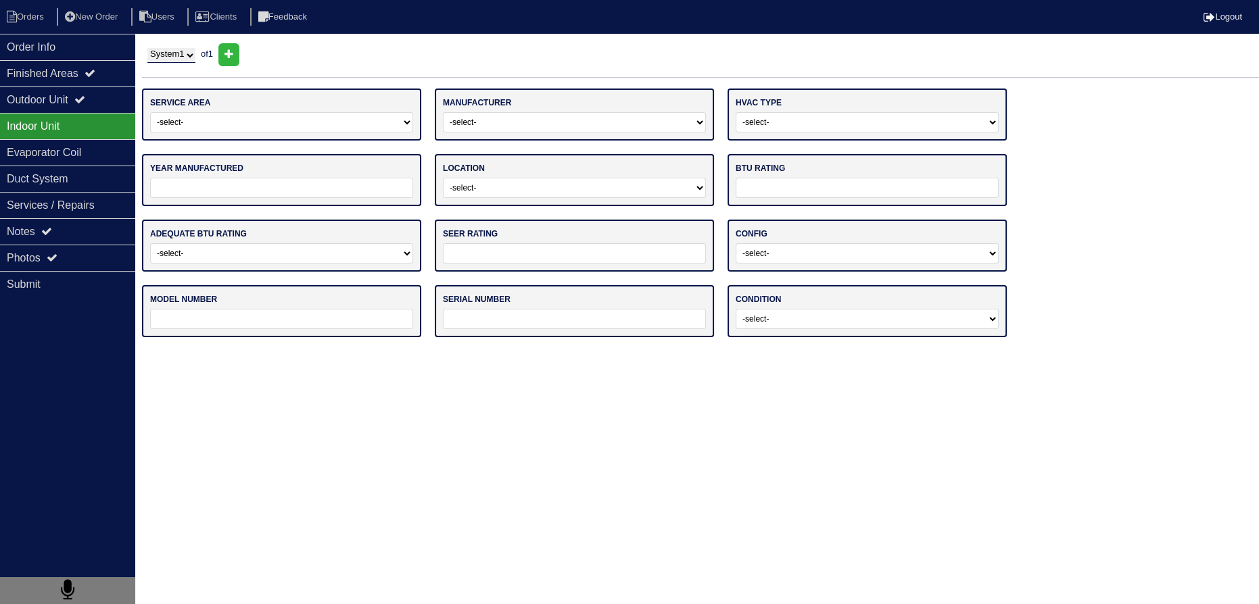
click at [182, 126] on select "-select- Main Level Upstairs Level Lower/Basement Level Other" at bounding box center [281, 122] width 263 height 20
select select "0"
click at [150, 112] on select "-select- Main Level Upstairs Level Lower/Basement Level Other" at bounding box center [281, 122] width 263 height 20
click at [495, 115] on select "-select- ADP Air Quest Air Temp Aire-Flo AirEase Airquest Airtemp Allstyle Aspe…" at bounding box center [574, 122] width 263 height 20
select select "Trane"
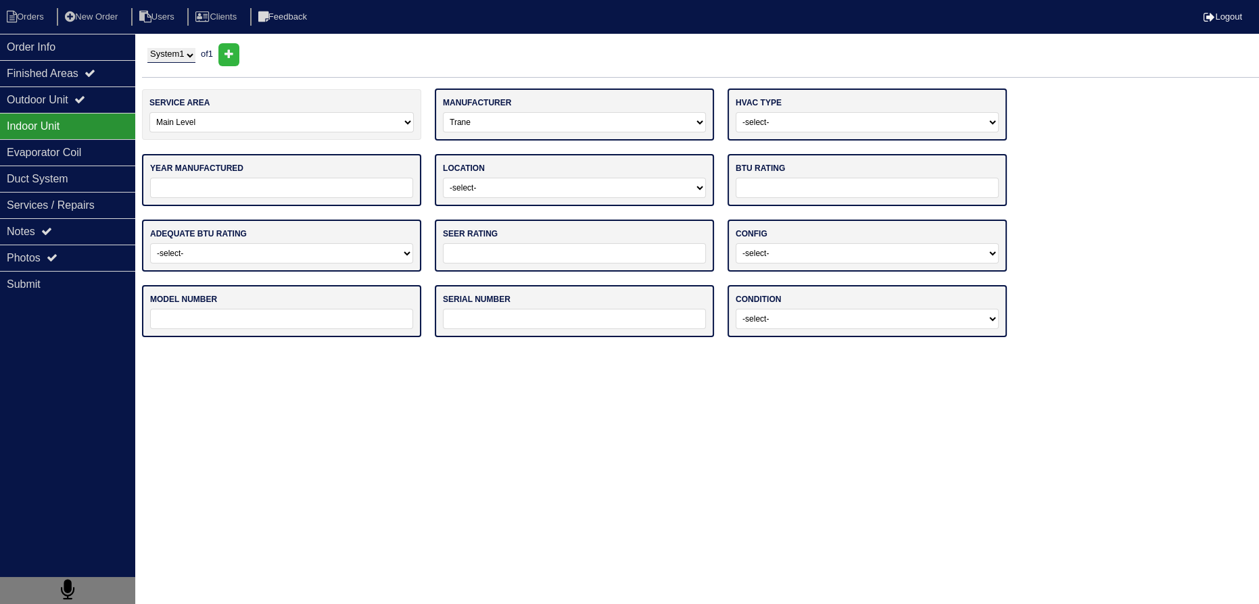
click at [443, 112] on select "-select- ADP Air Quest Air Temp Aire-Flo AirEase Airquest Airtemp Allstyle Aspe…" at bounding box center [574, 122] width 263 height 20
click at [776, 122] on select "-select- Gas Furnace Electric Air Handler Other" at bounding box center [866, 122] width 263 height 20
click at [735, 112] on select "-select- Gas Furnace Electric Air Handler Other" at bounding box center [866, 122] width 263 height 20
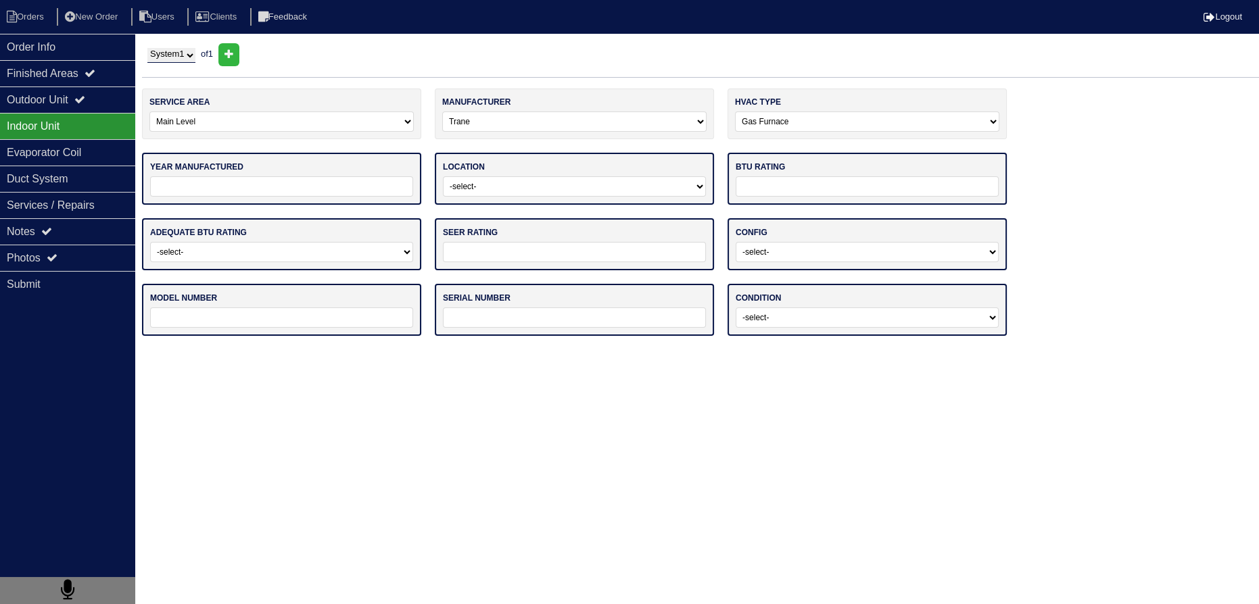
click at [781, 177] on input "text" at bounding box center [866, 186] width 263 height 20
click at [788, 113] on select "-select- Gas Furnace Electric Air Handler Other" at bounding box center [867, 122] width 264 height 20
select select "1"
click at [735, 112] on select "-select- Gas Furnace Electric Air Handler Other" at bounding box center [867, 122] width 264 height 20
click at [796, 176] on input "text" at bounding box center [866, 186] width 263 height 20
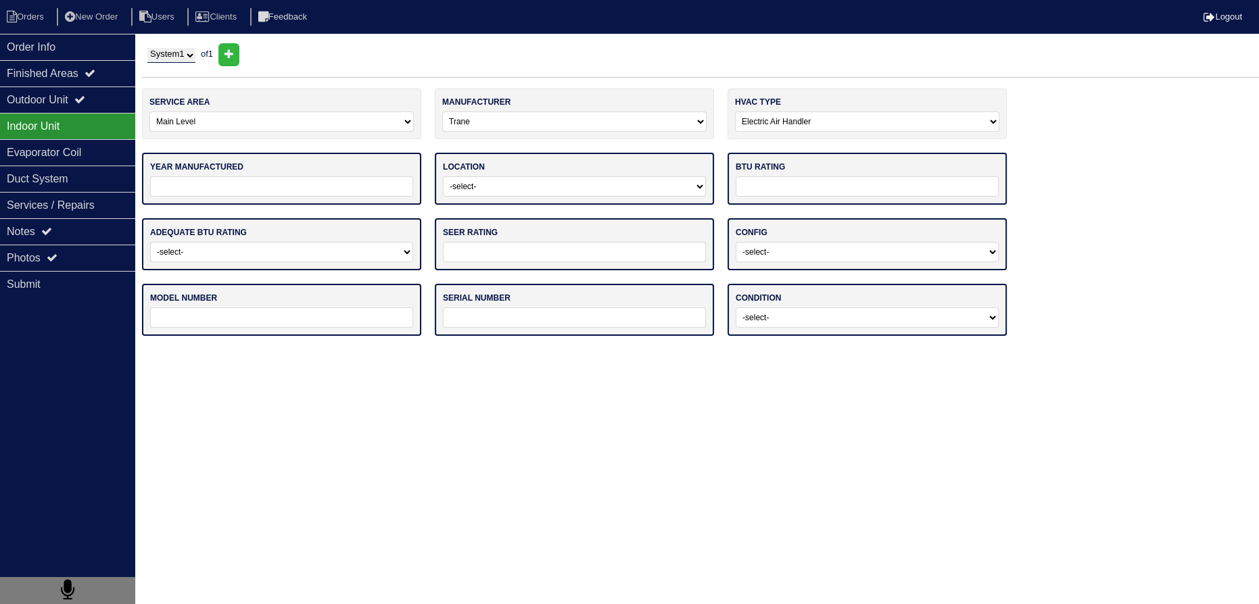
type input "Na"
click at [588, 183] on select "-select- Attic Garage Crawl Space Lower Level / Basement Main Closet Upstairs C…" at bounding box center [574, 186] width 263 height 20
select select "0"
click at [443, 176] on select "-select- Attic Garage Crawl Space Lower Level / Basement Main Closet Upstairs C…" at bounding box center [574, 186] width 263 height 20
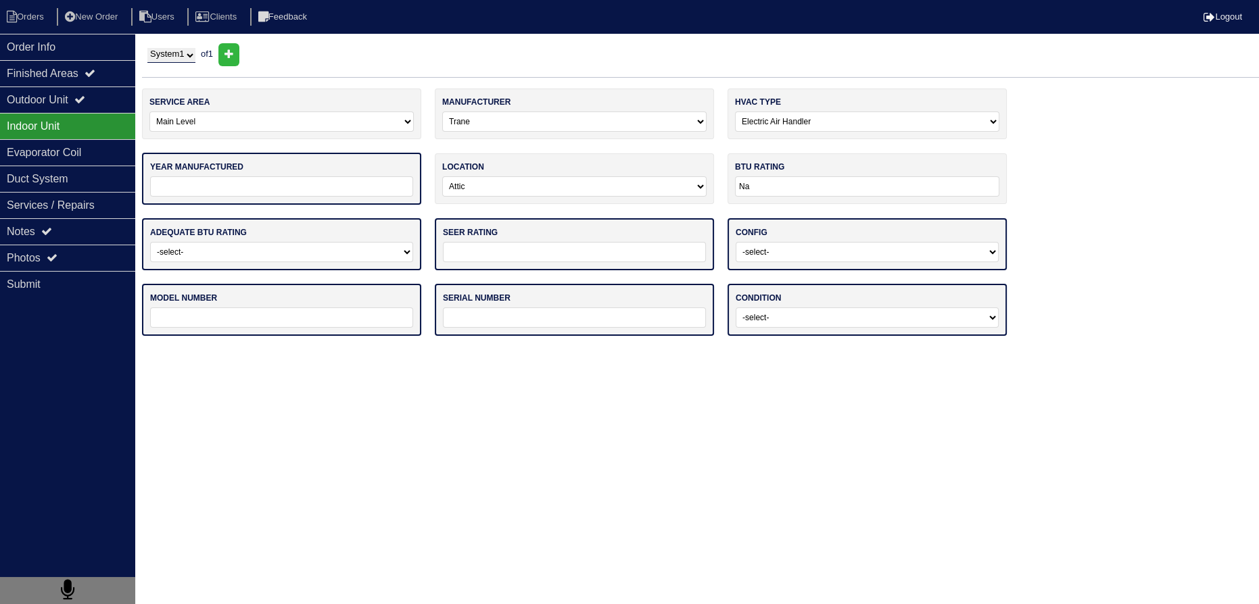
click at [244, 188] on input "tel" at bounding box center [281, 186] width 263 height 20
type input "2019"
click at [268, 245] on select "-select- Yes No - Unit Undersized No - Unit Oversized" at bounding box center [281, 251] width 263 height 20
select select "0"
click at [150, 241] on select "-select- Yes No - Unit Undersized No - Unit Oversized" at bounding box center [281, 251] width 263 height 20
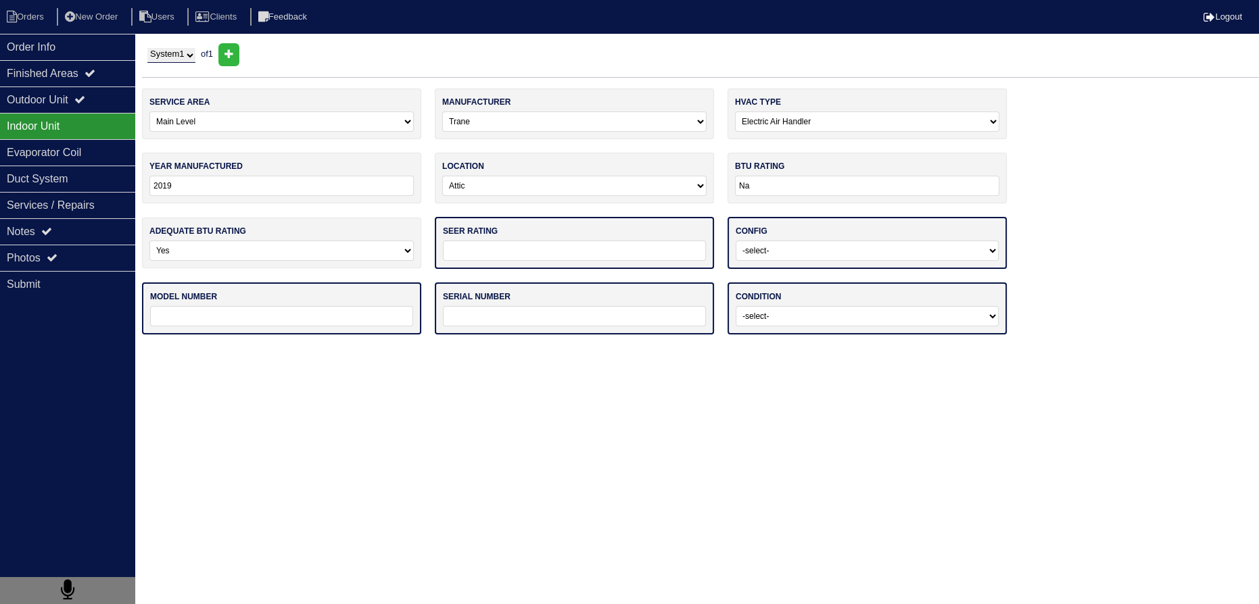
click at [526, 247] on input "text" at bounding box center [574, 251] width 263 height 20
type input "14"
click at [805, 251] on select "-select- Vertical Horizontal" at bounding box center [866, 251] width 263 height 20
select select "0"
click at [735, 241] on select "-select- Vertical Horizontal" at bounding box center [866, 251] width 263 height 20
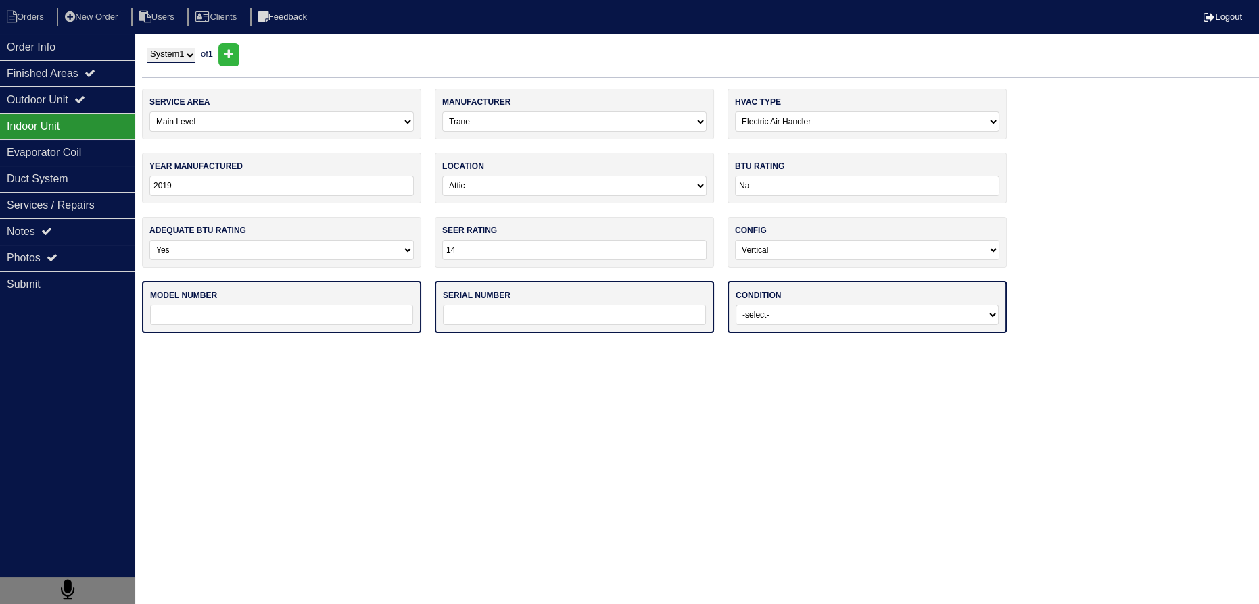
click at [790, 305] on select "-select- Operating Normally Service/Repairs Needed Replacement Needed Missing" at bounding box center [866, 315] width 263 height 20
select select "0"
click at [735, 305] on select "-select- Operating Normally Service/Repairs Needed Replacement Needed Missing" at bounding box center [866, 315] width 263 height 20
click at [512, 306] on input "text" at bounding box center [574, 315] width 263 height 20
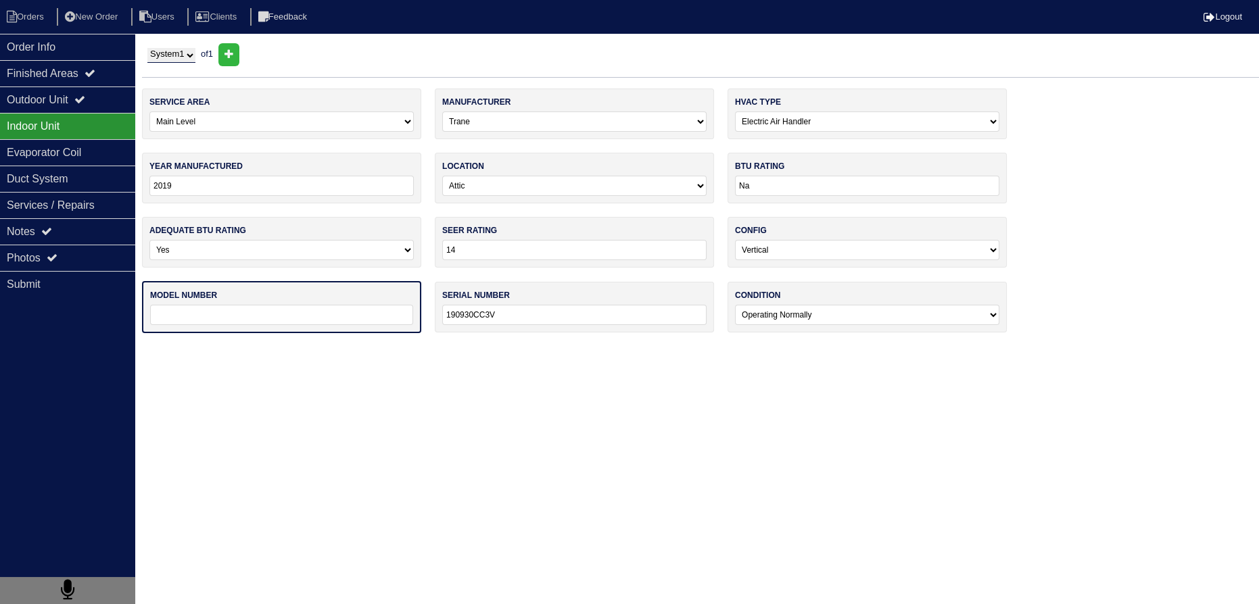
type input "190930CC3V"
click at [336, 308] on input "text" at bounding box center [281, 315] width 263 height 20
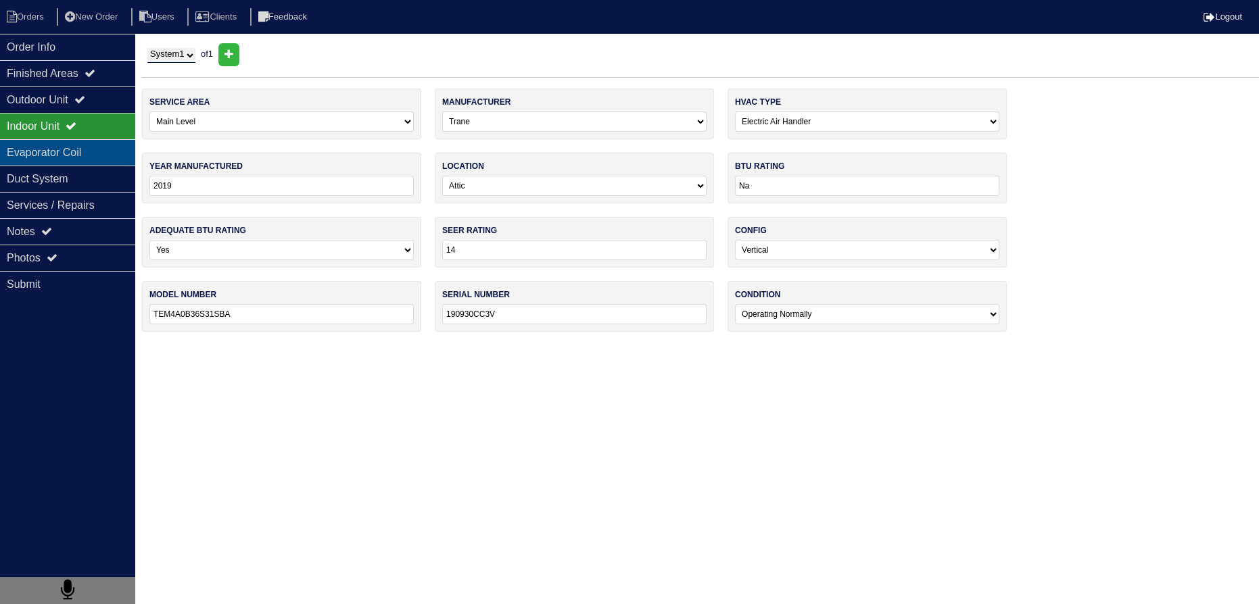
type input "TEM4A0B36S31SBA"
click at [122, 153] on div "Evaporator Coil" at bounding box center [67, 152] width 135 height 26
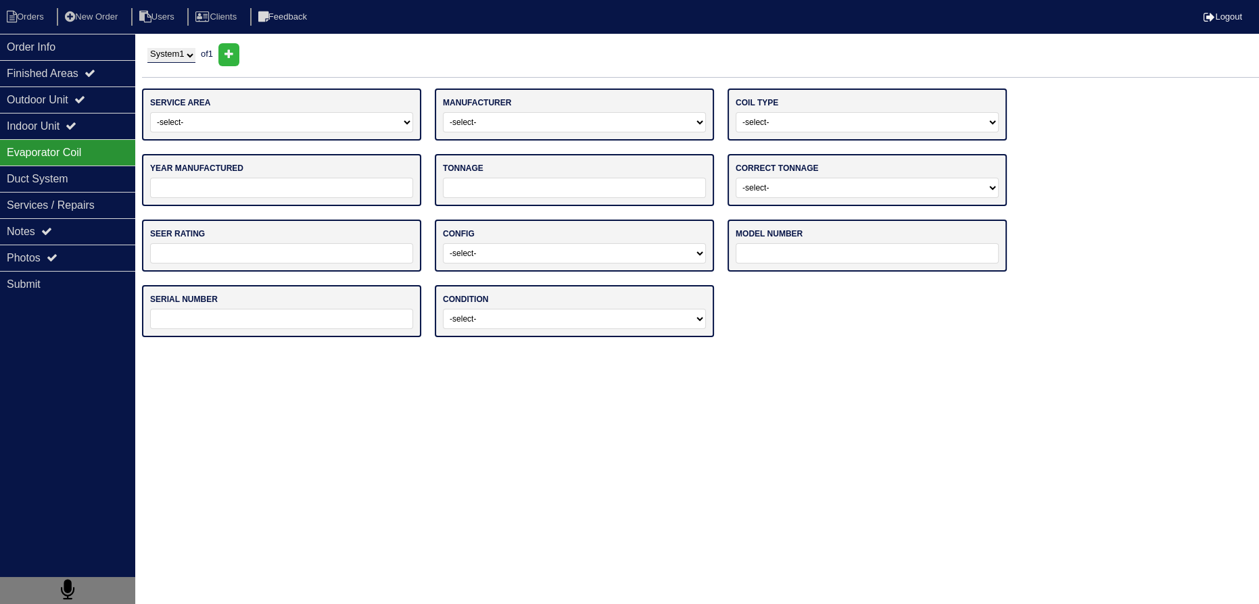
click at [297, 126] on select "-select- Main Level Upstairs Level Lower/Basement Level Other" at bounding box center [281, 122] width 263 height 20
select select "0"
click at [150, 112] on select "-select- Main Level Upstairs Level Lower/Basement Level Other" at bounding box center [281, 122] width 263 height 20
drag, startPoint x: 478, startPoint y: 121, endPoint x: 491, endPoint y: 130, distance: 16.5
click at [479, 121] on select "-select- ADP Air Quest Air Temp Aire-Flo AirEase Airquest Airtemp Allstyle Aspe…" at bounding box center [574, 122] width 263 height 20
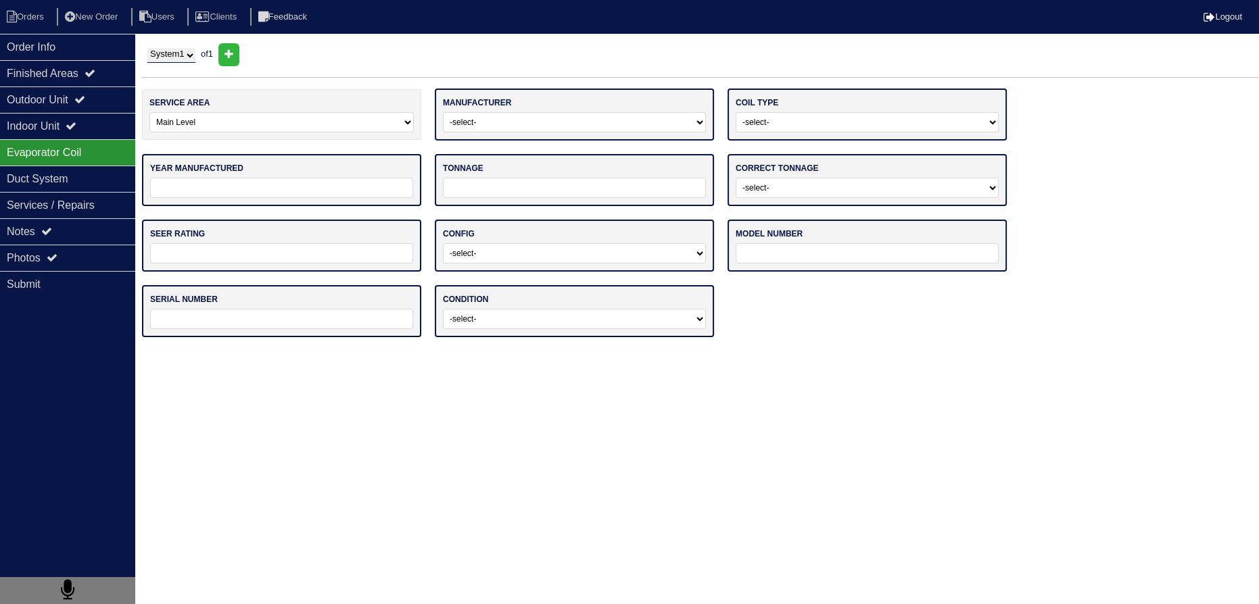
select select "Trane"
click at [443, 112] on select "-select- ADP Air Quest Air Temp Aire-Flo AirEase Airquest Airtemp Allstyle Aspe…" at bounding box center [574, 122] width 263 height 20
click at [751, 118] on select "-select- Straight Cool Air Handler Other" at bounding box center [866, 122] width 263 height 20
select select "1"
click at [735, 112] on select "-select- Straight Cool Air Handler Other" at bounding box center [866, 122] width 263 height 20
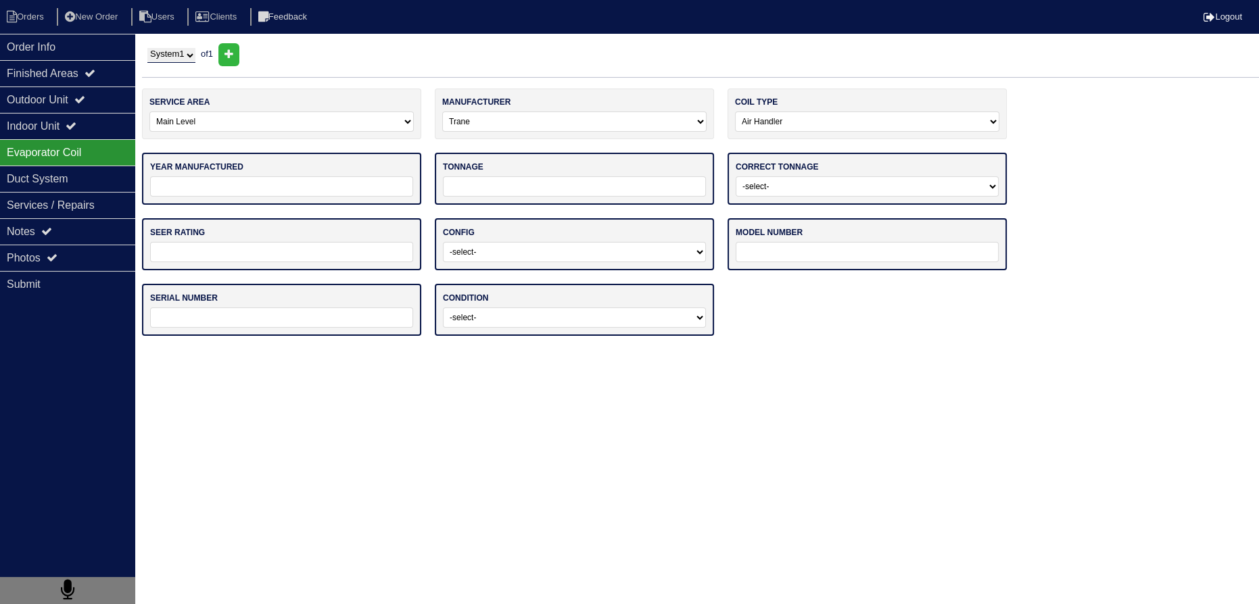
drag, startPoint x: 795, startPoint y: 181, endPoint x: 796, endPoint y: 193, distance: 12.2
click at [795, 182] on select "-select- Yes No - Unit Undersized No - Unit Oversized" at bounding box center [866, 186] width 263 height 20
select select "0"
click at [735, 176] on select "-select- Yes No - Unit Undersized No - Unit Oversized" at bounding box center [866, 186] width 263 height 20
click at [523, 176] on input "tel" at bounding box center [574, 186] width 263 height 20
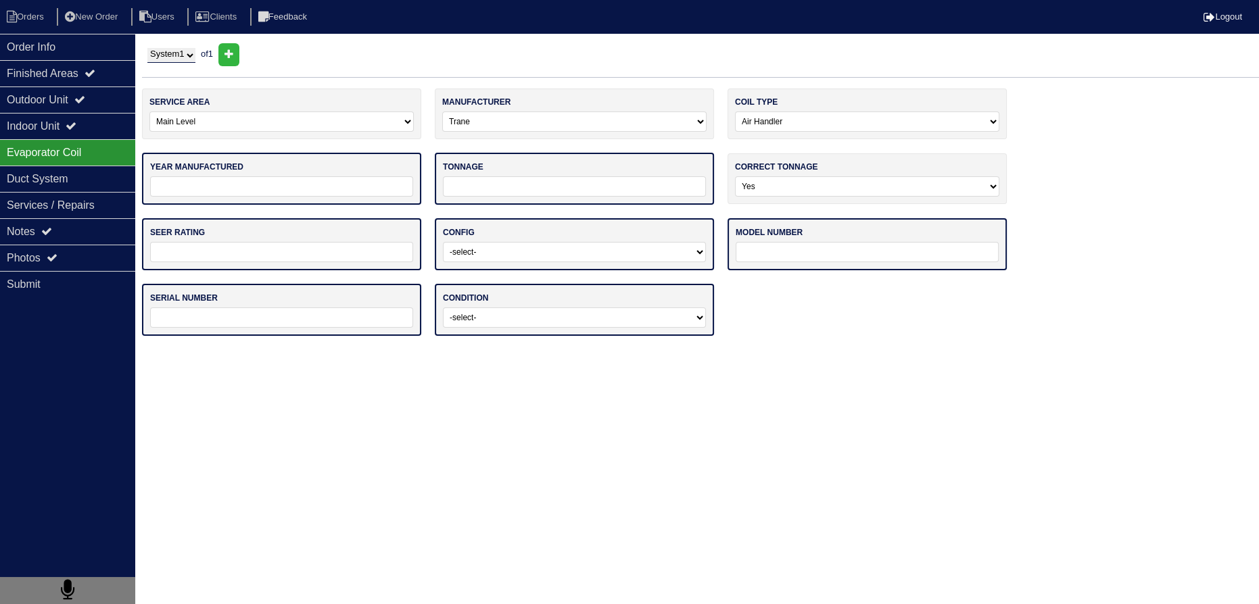
type input "36"
click at [324, 187] on input "tel" at bounding box center [281, 186] width 263 height 20
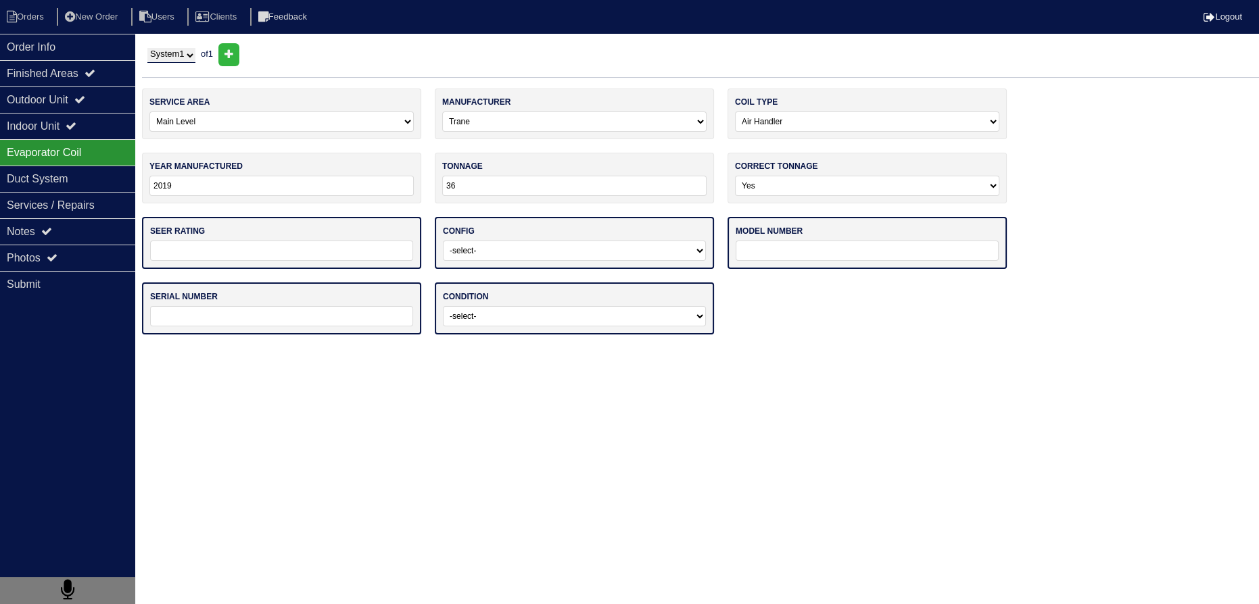
type input "2019"
click at [501, 251] on select "-select- Vertical Horizontal" at bounding box center [574, 251] width 263 height 20
select select "0"
click at [443, 241] on select "-select- Vertical Horizontal" at bounding box center [574, 251] width 263 height 20
drag, startPoint x: 790, startPoint y: 243, endPoint x: 800, endPoint y: 258, distance: 18.0
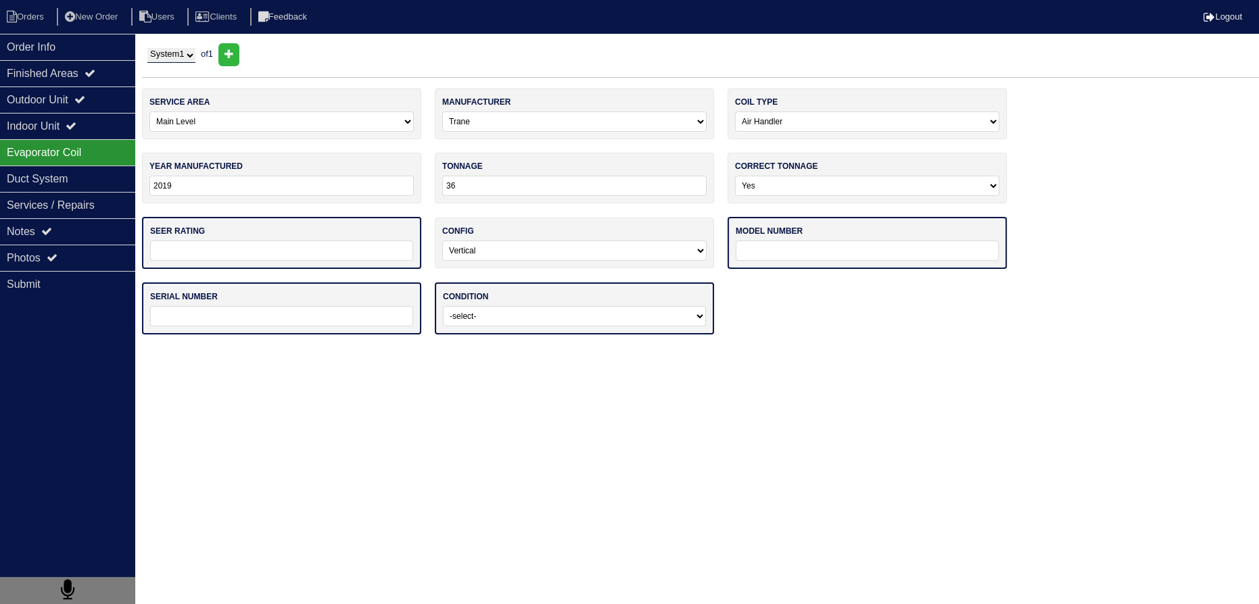
click at [790, 243] on input "text" at bounding box center [866, 251] width 263 height 20
click at [542, 311] on select "-select- Operating Normally Service/Repairs Needed Replacement Needed Missing" at bounding box center [574, 316] width 263 height 20
select select "0"
click at [443, 306] on select "-select- Operating Normally Service/Repairs Needed Replacement Needed Missing" at bounding box center [574, 316] width 263 height 20
click at [767, 241] on input "text" at bounding box center [866, 251] width 263 height 20
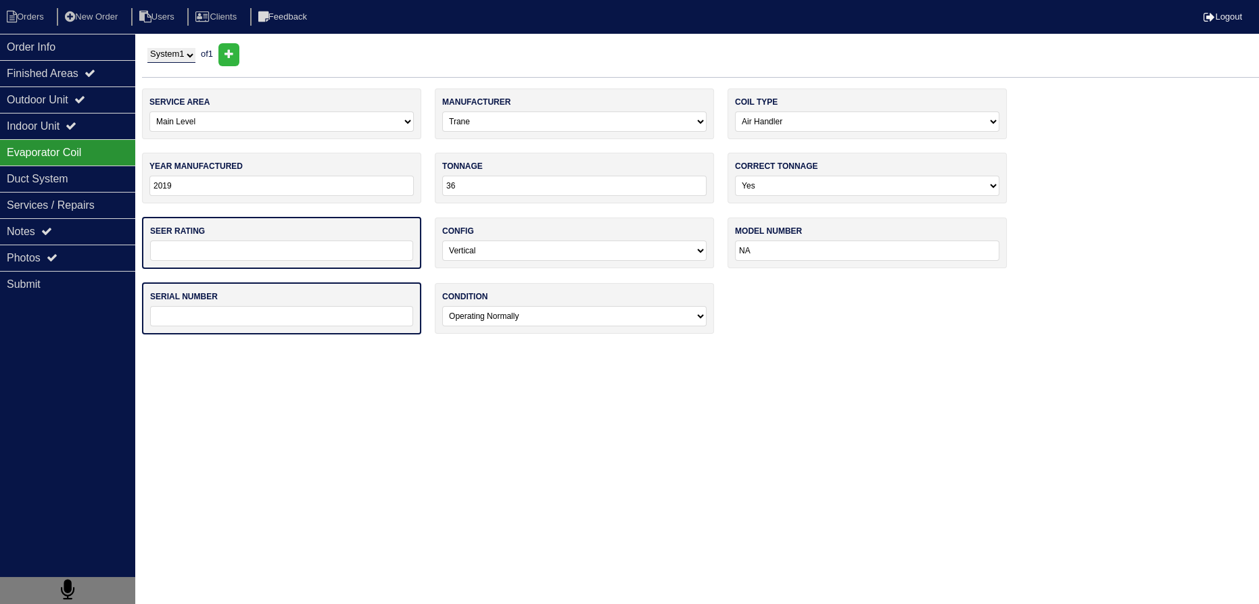
type input "NA"
click at [245, 308] on input "text" at bounding box center [281, 316] width 263 height 20
type input "NA"
click at [223, 245] on input "text" at bounding box center [281, 251] width 263 height 20
type input "14"
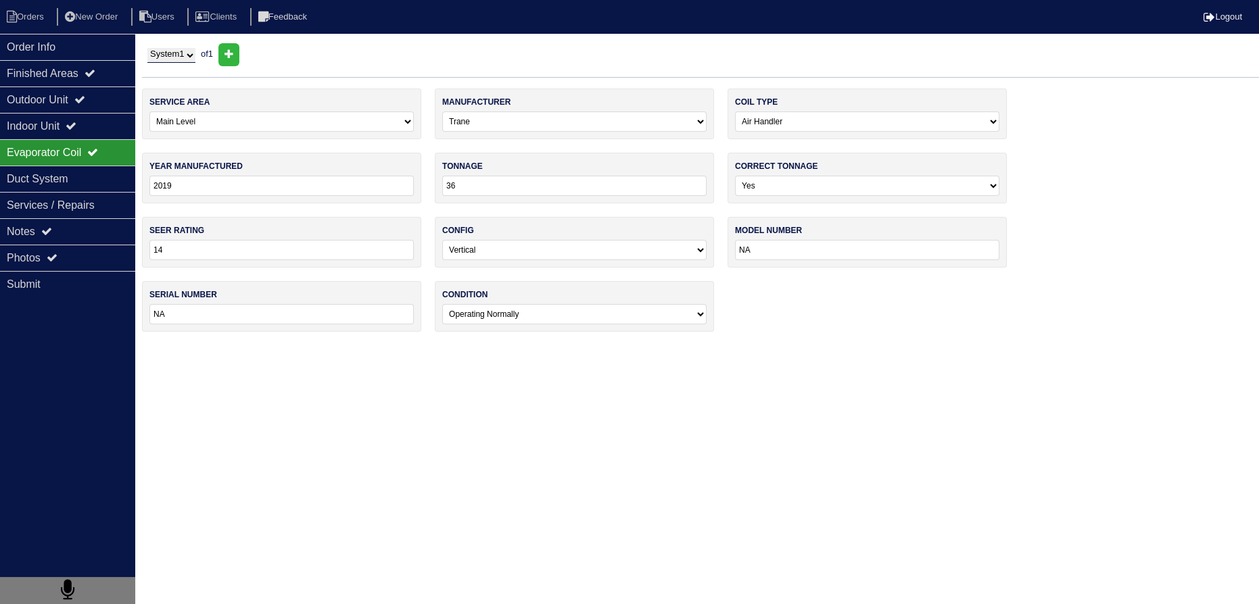
drag, startPoint x: 358, startPoint y: 399, endPoint x: 312, endPoint y: 367, distance: 56.8
click at [358, 345] on html "Orders New Order Users Clients Feedback Logout Orders New Order Users Clients M…" at bounding box center [629, 172] width 1259 height 345
click at [81, 185] on div "Duct System" at bounding box center [67, 179] width 135 height 26
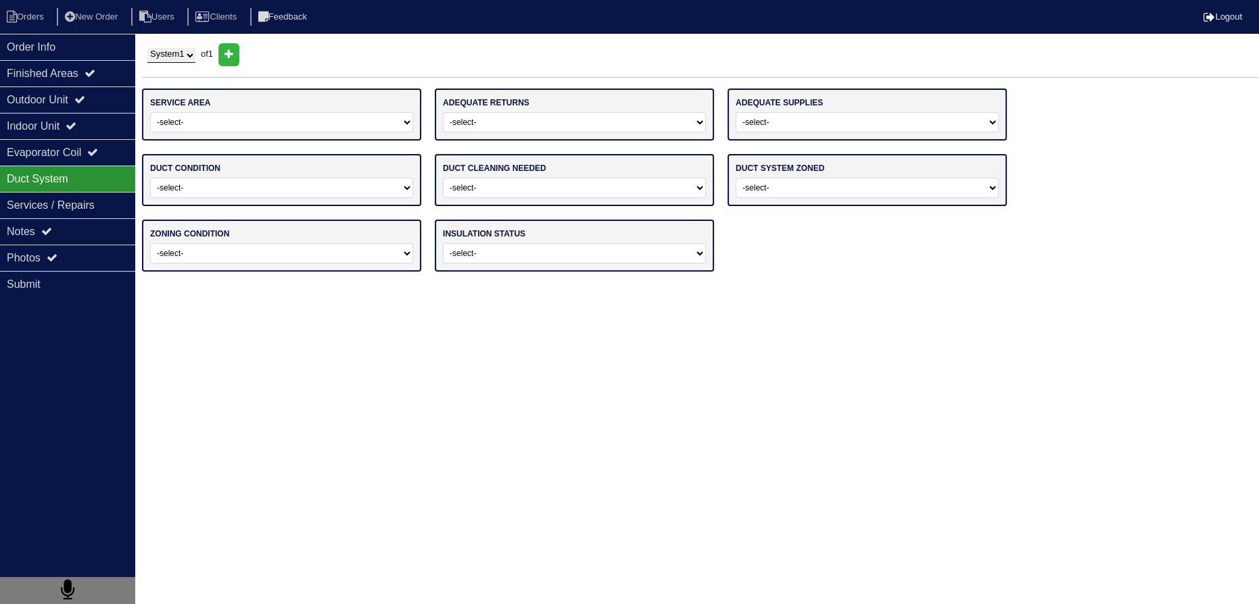
click at [207, 126] on select "-select- Main Level Upstairs Level Lower/Basement Level Main Level + Upstairs L…" at bounding box center [281, 122] width 263 height 20
select select "0"
click at [150, 112] on select "-select- Main Level Upstairs Level Lower/Basement Level Main Level + Upstairs L…" at bounding box center [281, 122] width 263 height 20
click at [531, 128] on select "-select- Yes No" at bounding box center [574, 122] width 263 height 20
select select "0"
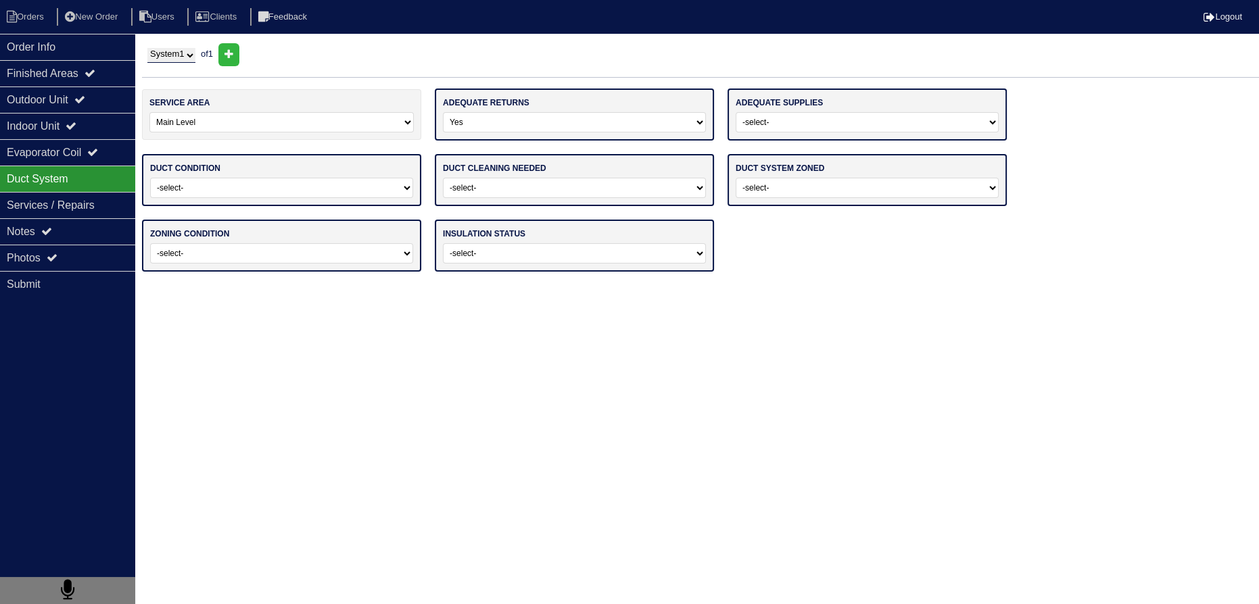
click at [443, 112] on select "-select- Yes No" at bounding box center [574, 122] width 263 height 20
click at [753, 119] on select "-select- Yes No" at bounding box center [866, 122] width 263 height 20
click at [735, 112] on select "-select- Yes No" at bounding box center [866, 122] width 263 height 20
click at [755, 131] on div "adequate supplies -select- Yes No" at bounding box center [866, 115] width 279 height 52
click at [757, 127] on select "-select- Yes No" at bounding box center [866, 122] width 263 height 20
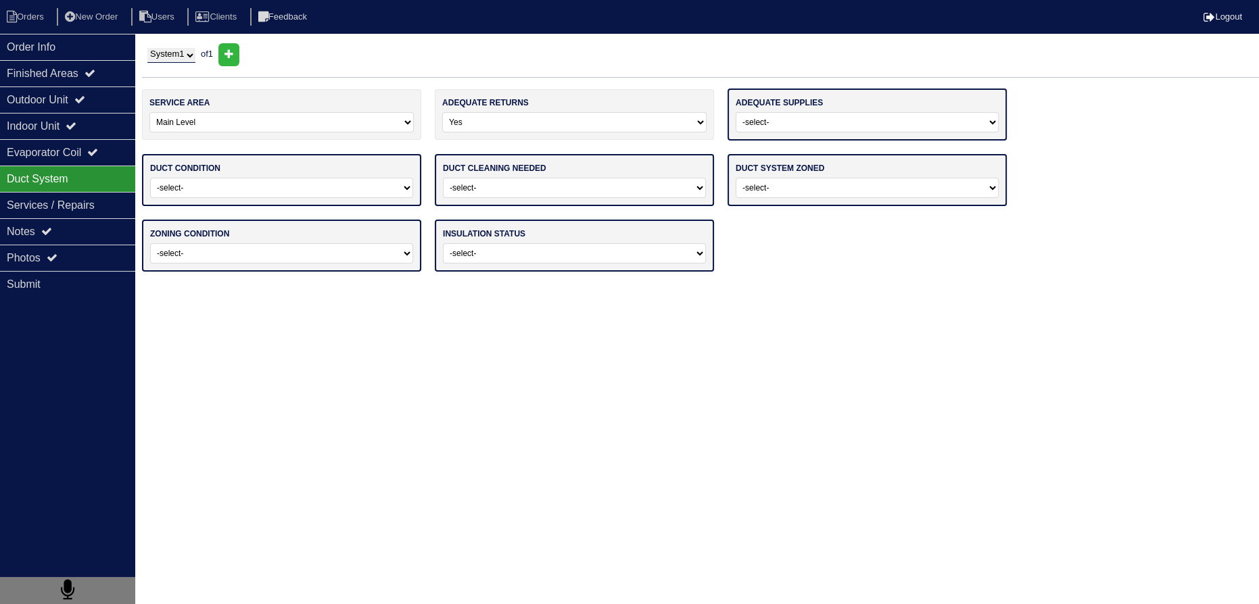
select select "0"
click at [735, 112] on select "-select- Yes No" at bounding box center [866, 122] width 263 height 20
drag, startPoint x: 771, startPoint y: 182, endPoint x: 771, endPoint y: 194, distance: 12.2
click at [771, 182] on select "-select- Yes No - Not Needed No - Zoning Needed No - Zoning Needed (ducts Not C…" at bounding box center [866, 186] width 263 height 20
select select "1"
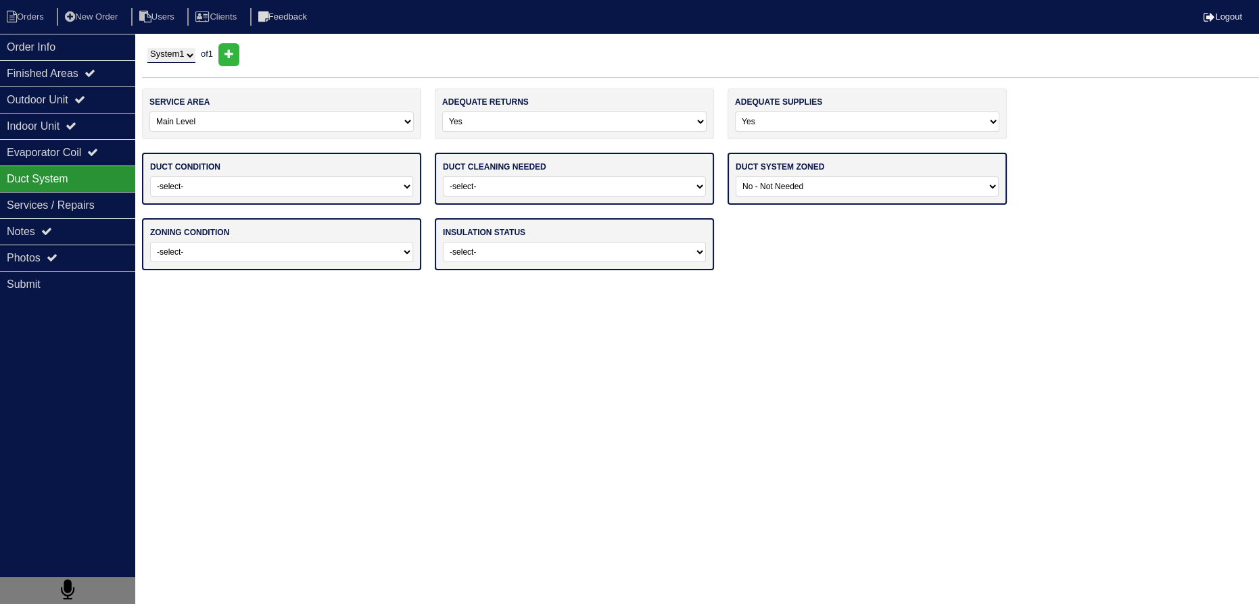
click at [735, 176] on select "-select- Yes No - Not Needed No - Zoning Needed No - Zoning Needed (ducts Not C…" at bounding box center [866, 186] width 263 height 20
drag, startPoint x: 535, startPoint y: 191, endPoint x: 527, endPoint y: 194, distance: 7.9
click at [533, 191] on select "-select- No Yes - Recommended But Not Required Yes - Highly Recommended" at bounding box center [574, 186] width 263 height 20
select select "0"
click at [443, 176] on select "-select- No Yes - Recommended But Not Required Yes - Highly Recommended" at bounding box center [574, 186] width 263 height 20
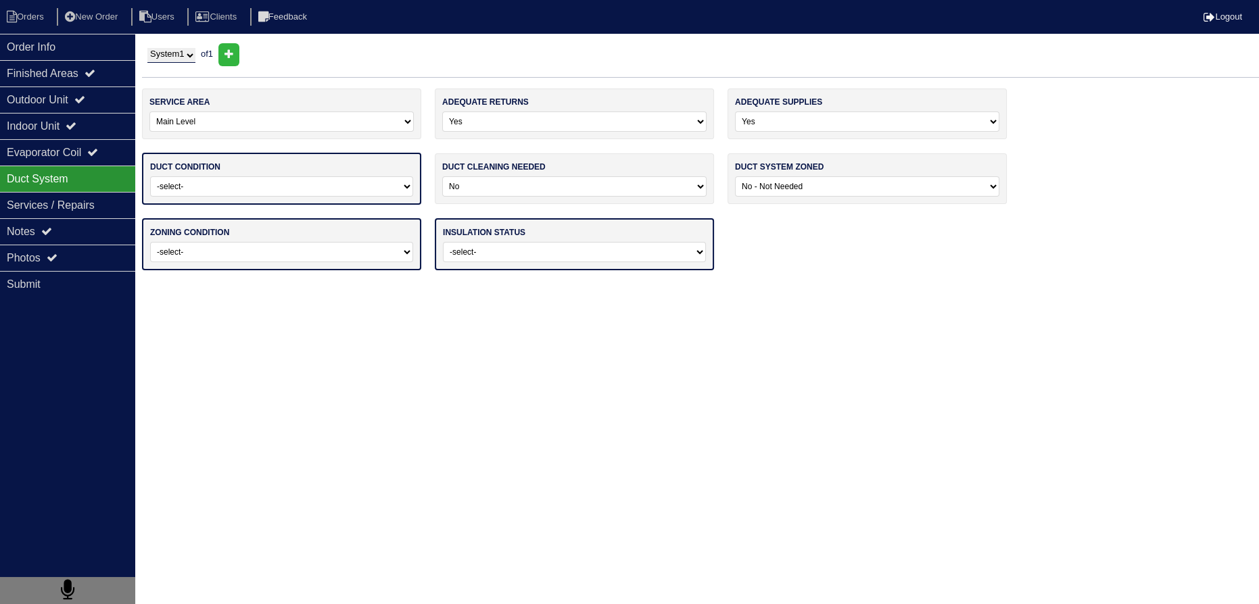
drag, startPoint x: 301, startPoint y: 182, endPoint x: 290, endPoint y: 189, distance: 13.3
click at [301, 182] on select "-select- Adequate For System Tonnage Not Adequate - Modifications Needed Repair…" at bounding box center [281, 186] width 263 height 20
select select "0"
click at [150, 176] on select "-select- Adequate For System Tonnage Not Adequate - Modifications Needed Repair…" at bounding box center [281, 186] width 263 height 20
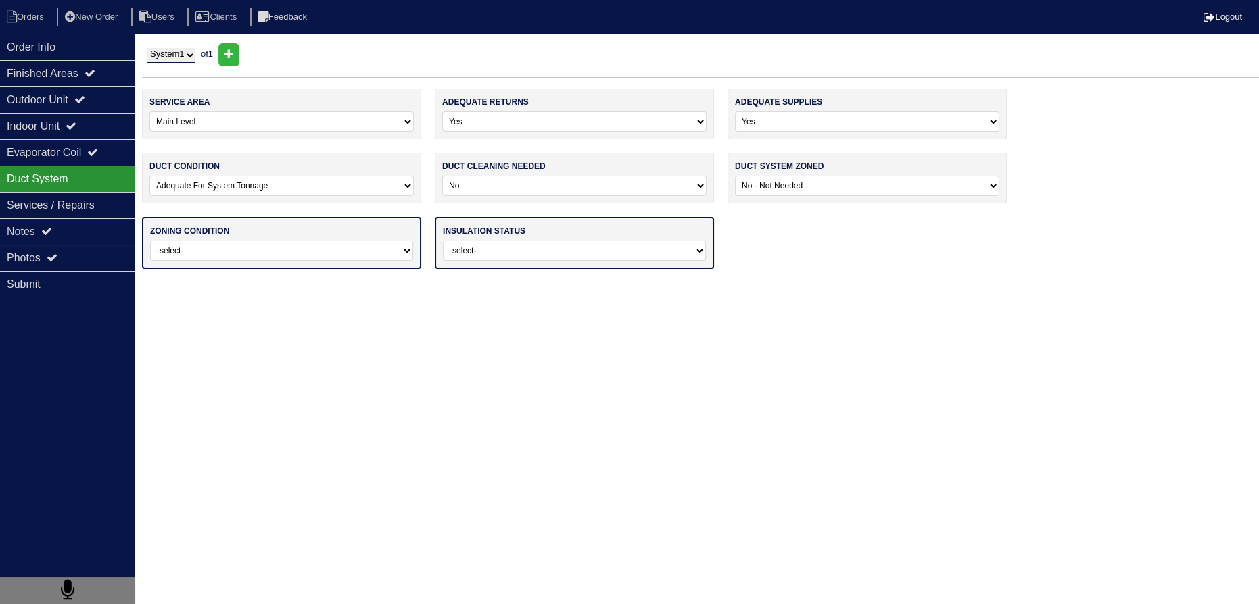
drag, startPoint x: 228, startPoint y: 243, endPoint x: 227, endPoint y: 258, distance: 14.2
click at [228, 243] on select "-select- Operating Normally Repairs Needed Full Zoning Needed" at bounding box center [281, 251] width 263 height 20
select select "0"
click at [150, 241] on select "-select- Operating Normally Repairs Needed Full Zoning Needed" at bounding box center [281, 251] width 263 height 20
drag, startPoint x: 472, startPoint y: 260, endPoint x: 479, endPoint y: 258, distance: 7.1
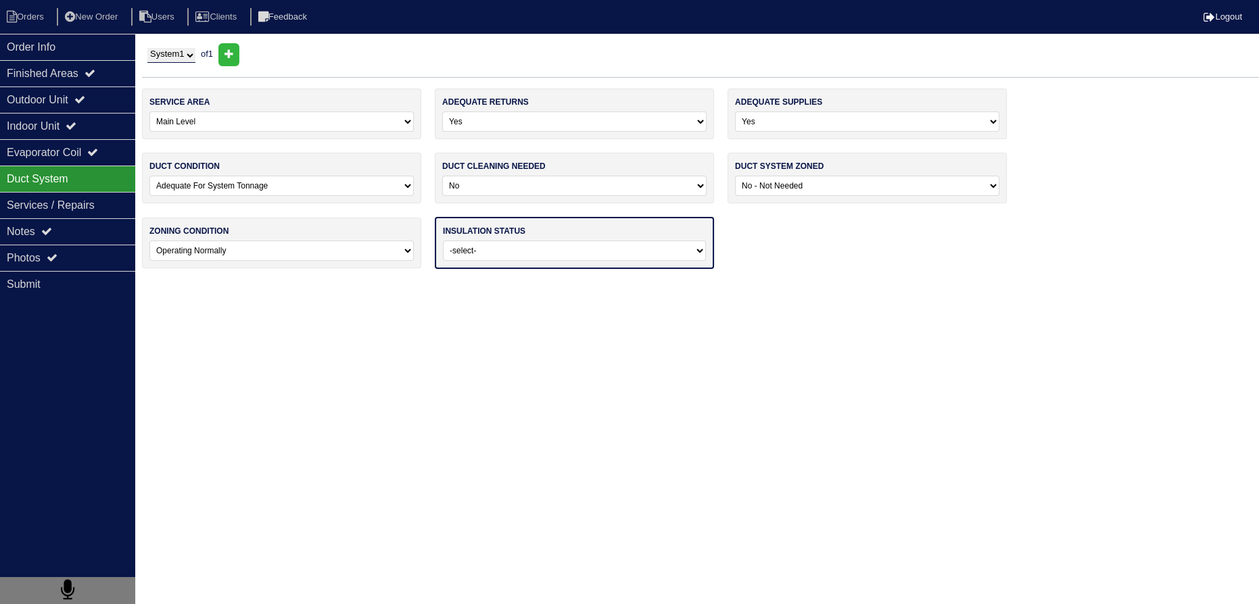
click at [473, 260] on div "insulation status -select- Adequate For Property Additional Insualtion Needed I…" at bounding box center [574, 243] width 279 height 52
click at [485, 256] on select "-select- Adequate For Property Additional Insualtion Needed Insulation Missing …" at bounding box center [574, 251] width 263 height 20
select select "0"
click at [443, 241] on select "-select- Adequate For Property Additional Insualtion Needed Insulation Missing …" at bounding box center [574, 251] width 263 height 20
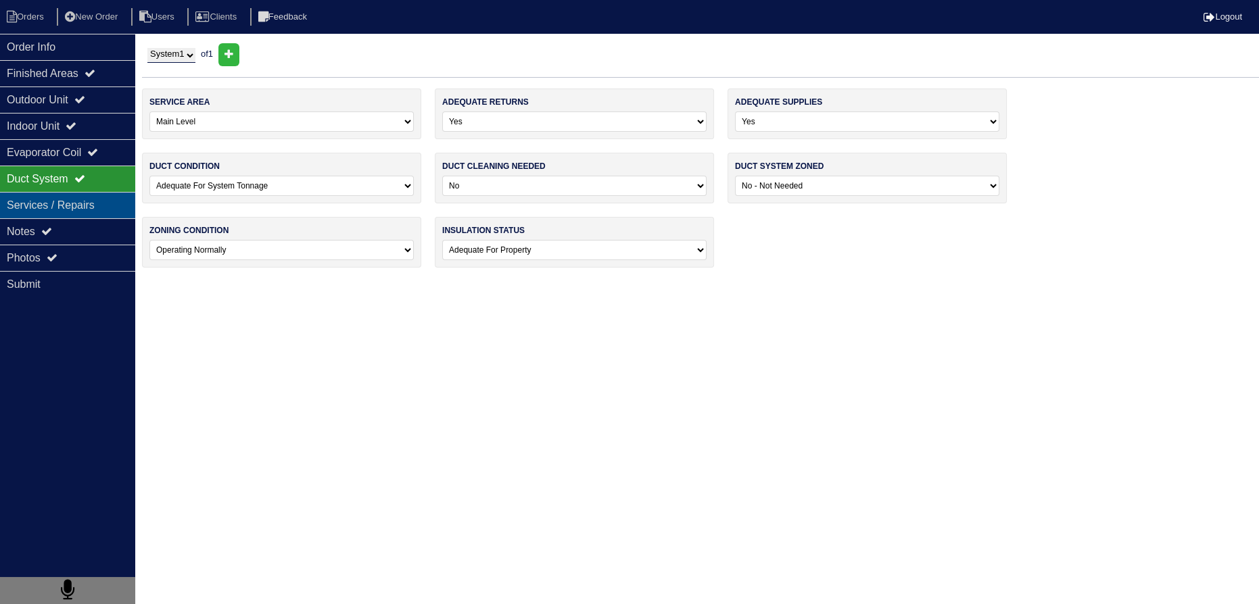
click at [98, 205] on div "Services / Repairs" at bounding box center [67, 205] width 135 height 26
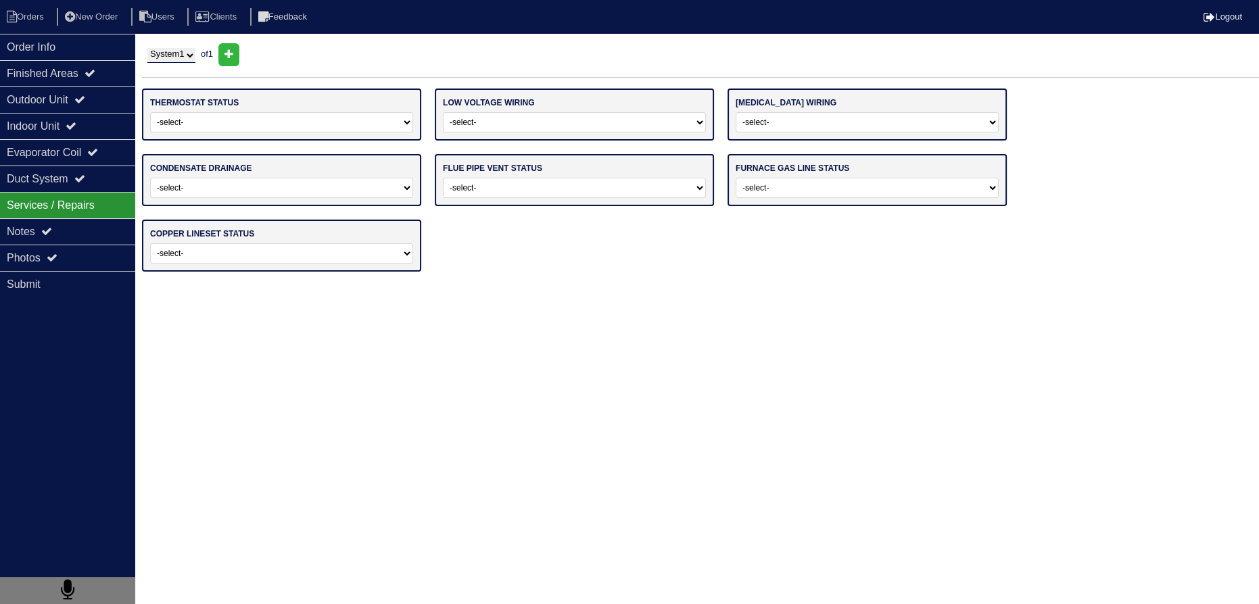
click at [228, 124] on select "-select- Operating Normally Repairs Needed Replaced - Programmable Replaced - M…" at bounding box center [281, 122] width 263 height 20
select select "0"
click at [150, 112] on select "-select- Operating Normally Repairs Needed Replaced - Programmable Replaced - M…" at bounding box center [281, 122] width 263 height 20
click at [491, 126] on select "-select- Operating Normally Repairs Needed Missing" at bounding box center [574, 122] width 263 height 20
select select "0"
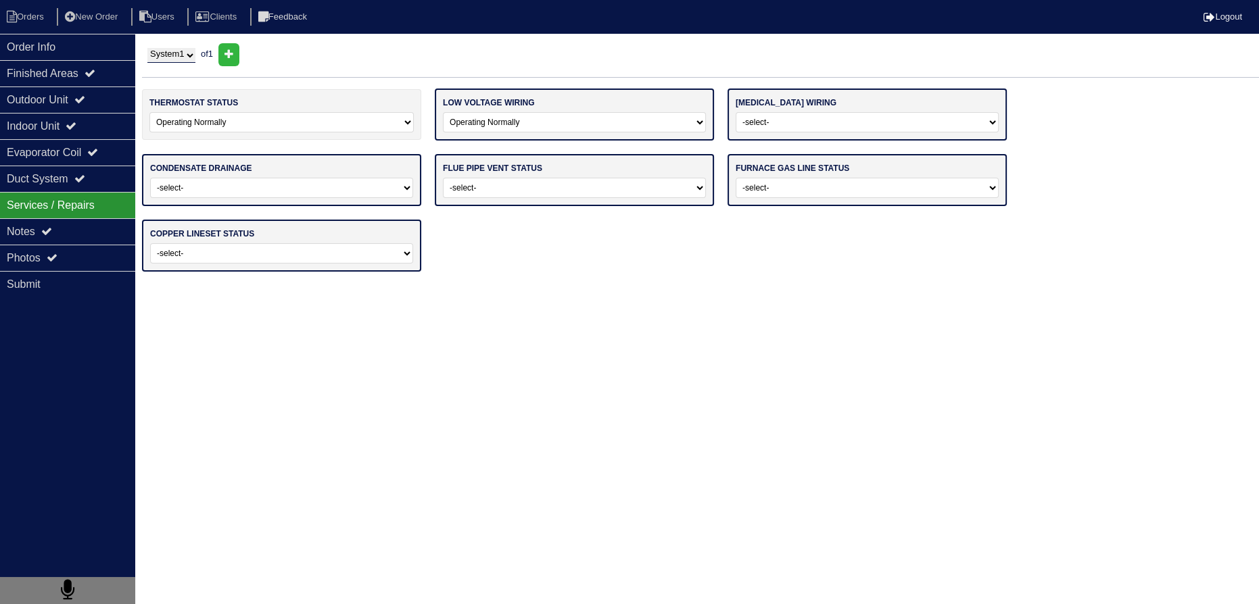
click at [443, 112] on select "-select- Operating Normally Repairs Needed Missing" at bounding box center [574, 122] width 263 height 20
click at [775, 121] on select "-select- Operating Normally Repairs Needed Missing Electrician Needed" at bounding box center [866, 122] width 263 height 20
select select "0"
click at [735, 112] on select "-select- Operating Normally Repairs Needed Missing Electrician Needed" at bounding box center [866, 122] width 263 height 20
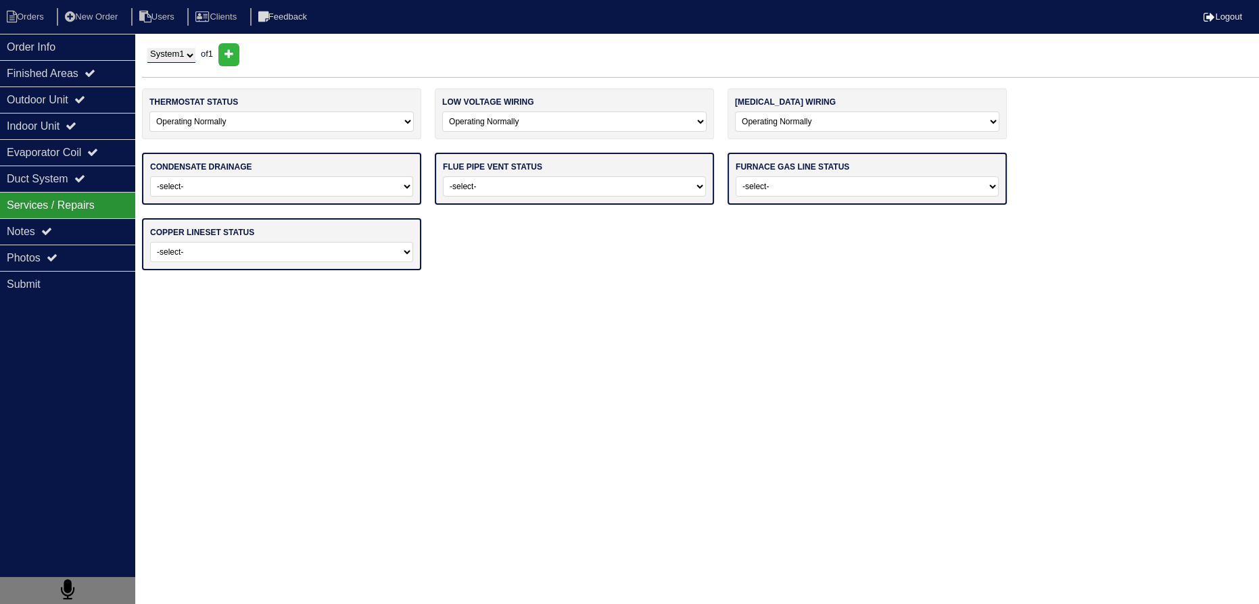
click at [777, 187] on select "-select- Normal - To Code Not Code - Service Needed Not Code - Gas Company Need…" at bounding box center [866, 186] width 263 height 20
select select "0"
click at [735, 176] on select "-select- Normal - To Code Not Code - Service Needed Not Code - Gas Company Need…" at bounding box center [866, 186] width 263 height 20
drag, startPoint x: 601, startPoint y: 192, endPoint x: 587, endPoint y: 194, distance: 13.7
click at [589, 194] on select "-select- Average For Age Service / Repairs Needed Replacement Needed" at bounding box center [574, 186] width 263 height 20
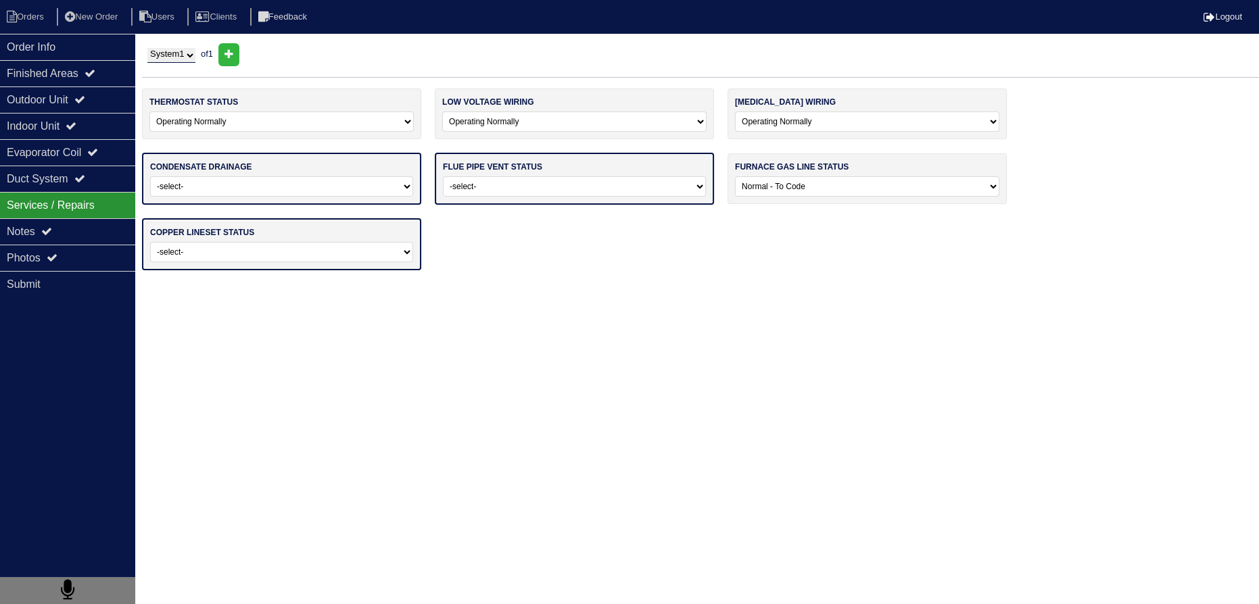
select select "0"
click at [443, 176] on select "-select- Average For Age Service / Repairs Needed Replacement Needed" at bounding box center [574, 186] width 263 height 20
drag, startPoint x: 287, startPoint y: 189, endPoint x: 263, endPoint y: 194, distance: 24.9
click at [269, 191] on select "-select- Normal Service/Repairs Needed Condensate Line Replacement Needed" at bounding box center [281, 186] width 263 height 20
select select "0"
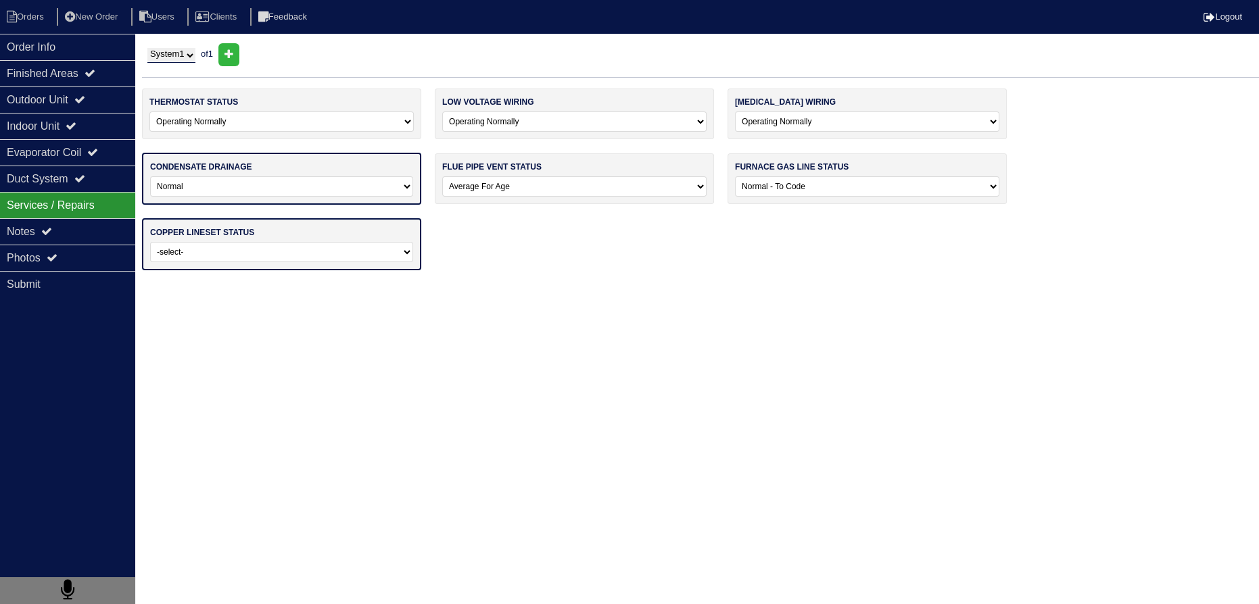
click at [150, 176] on select "-select- Normal Service/Repairs Needed Condensate Line Replacement Needed" at bounding box center [281, 186] width 263 height 20
drag, startPoint x: 215, startPoint y: 247, endPoint x: 212, endPoint y: 258, distance: 11.1
click at [213, 257] on select "-select- Normal Repairs / Service Needed Missing" at bounding box center [281, 251] width 263 height 20
select select "0"
click at [150, 241] on select "-select- Normal Repairs / Service Needed Missing" at bounding box center [281, 251] width 263 height 20
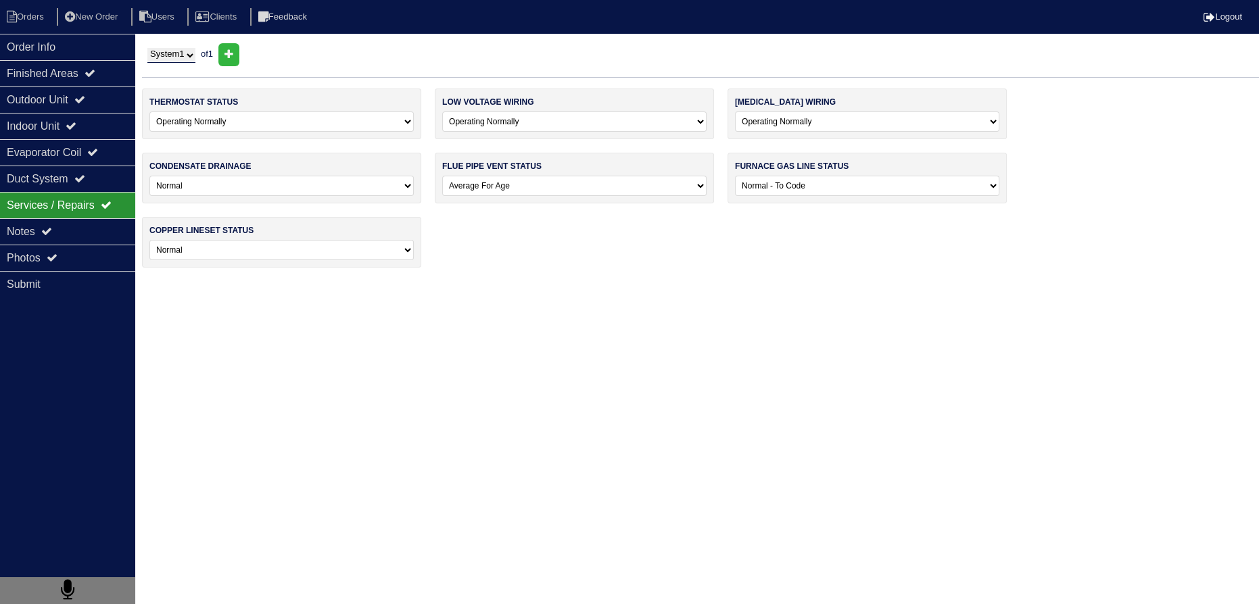
click at [225, 281] on html "Orders New Order Users Clients Feedback Logout Orders New Order Users Clients M…" at bounding box center [629, 140] width 1259 height 281
click at [70, 245] on div "Photos" at bounding box center [67, 258] width 135 height 26
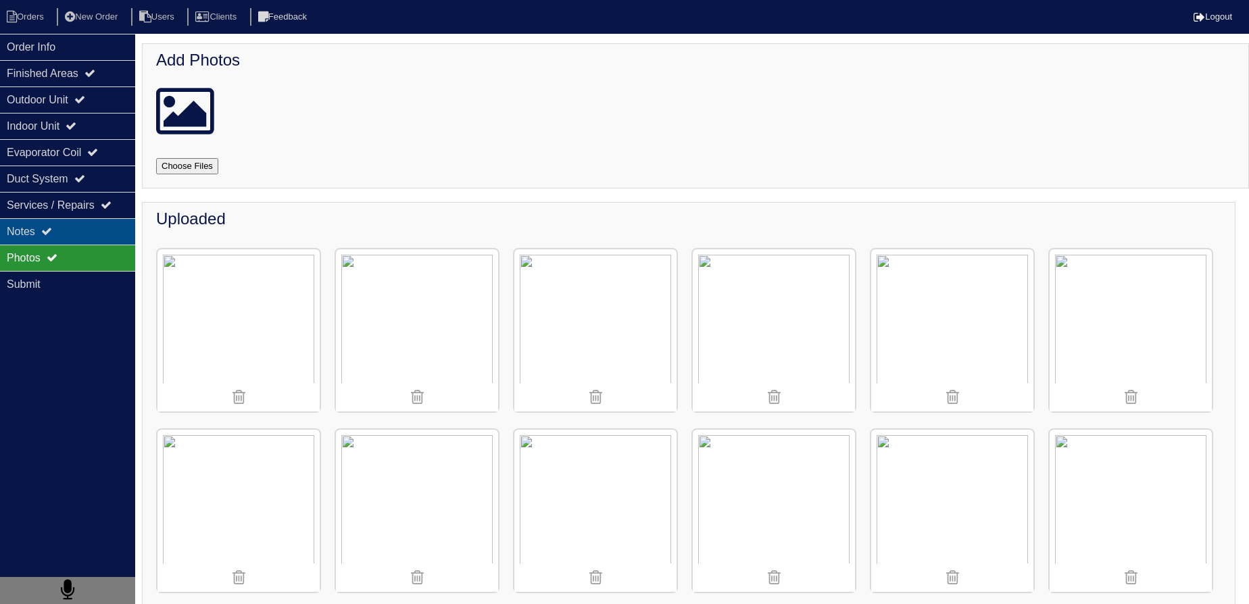
click at [79, 230] on div "Notes" at bounding box center [67, 231] width 135 height 26
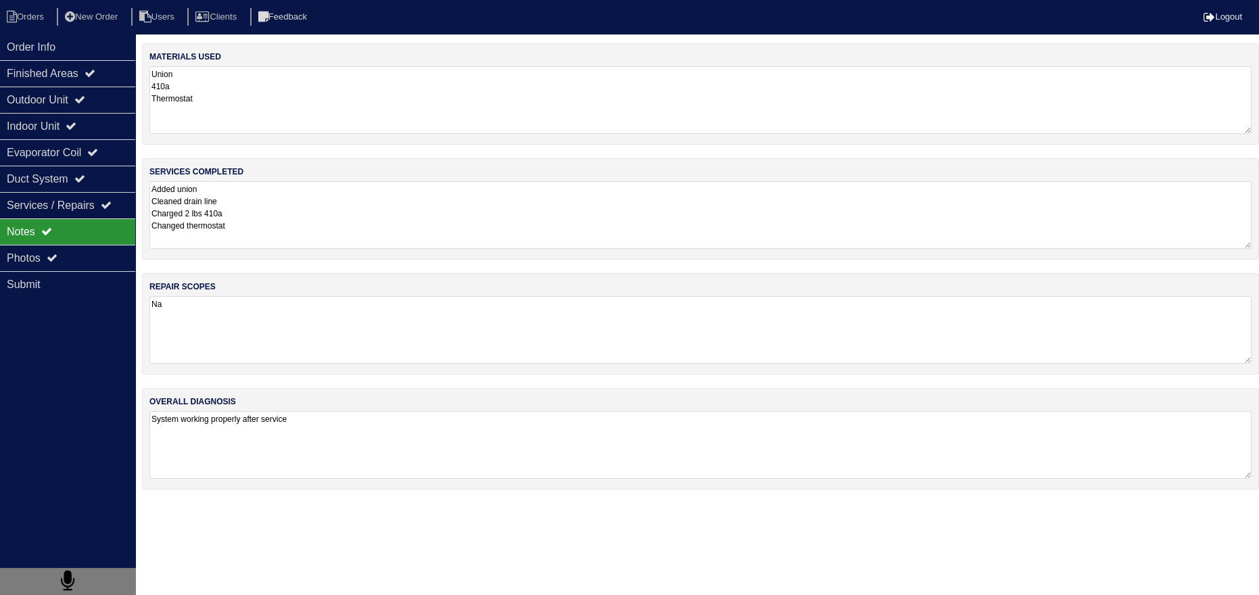
click at [257, 218] on textarea "Added union Cleaned drain line Charged 2 lbs 410a Changed thermostat" at bounding box center [700, 215] width 1102 height 68
click at [74, 113] on div "Indoor Unit" at bounding box center [67, 126] width 135 height 26
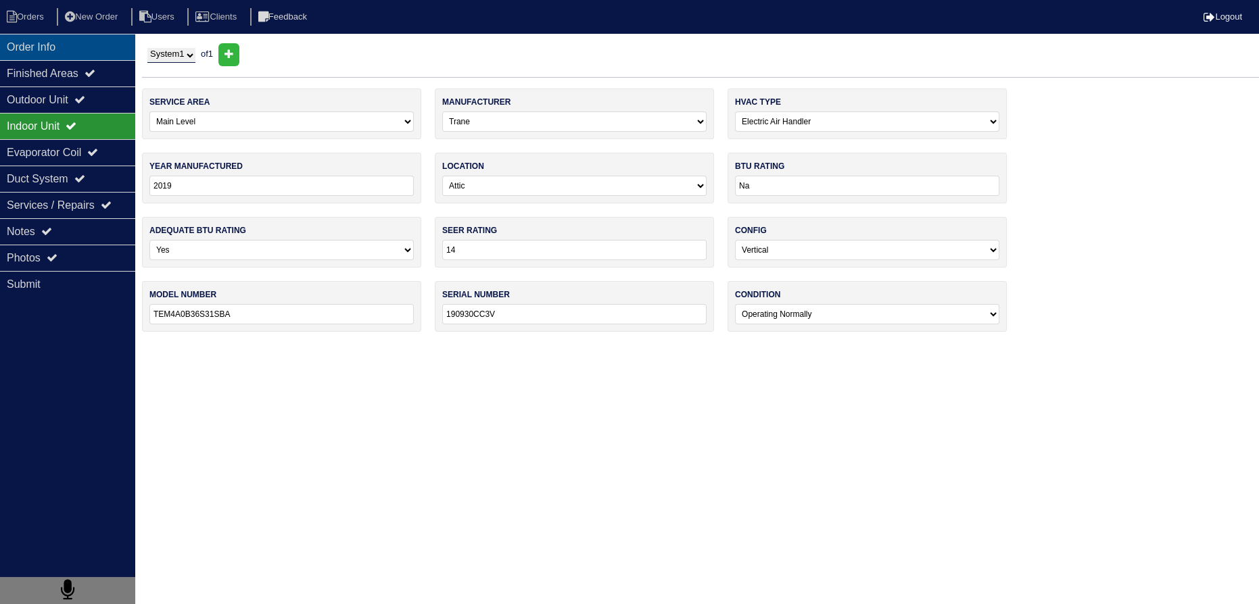
click at [67, 55] on div "Order Info" at bounding box center [67, 47] width 135 height 26
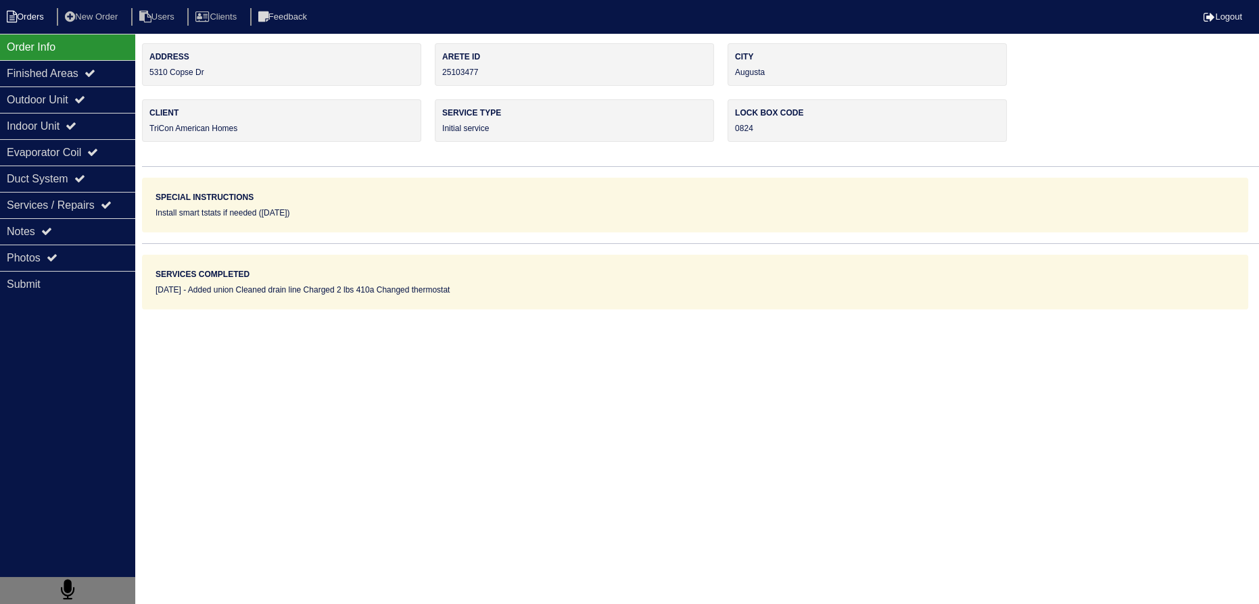
click at [36, 10] on li "Orders" at bounding box center [27, 17] width 55 height 18
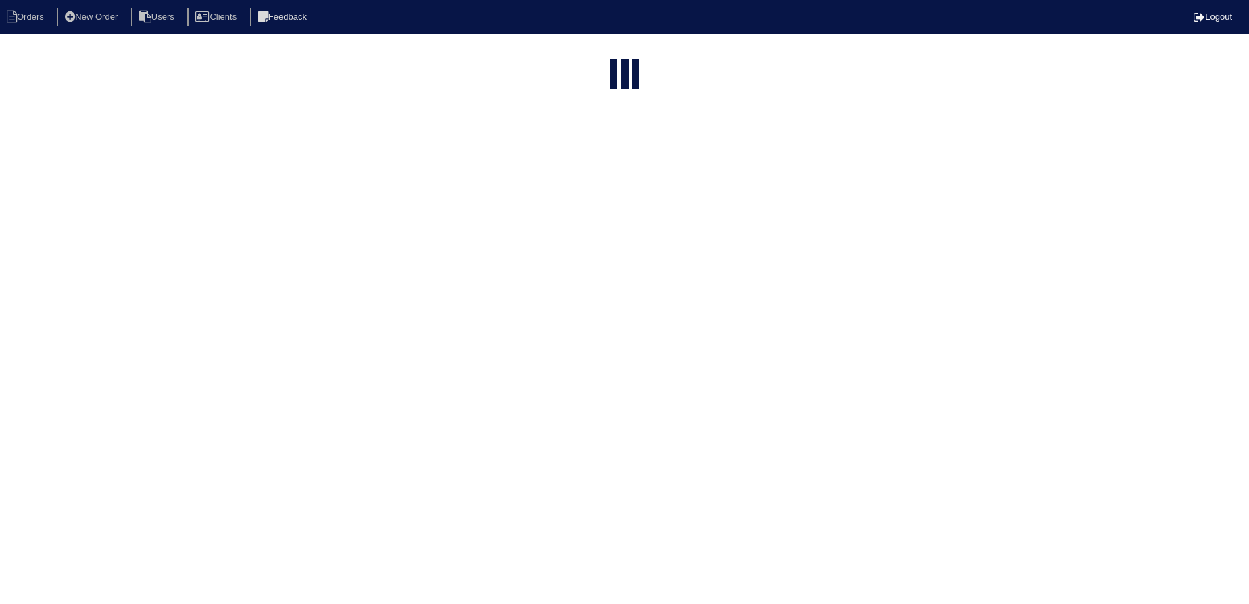
select select "15"
select select "assigned"
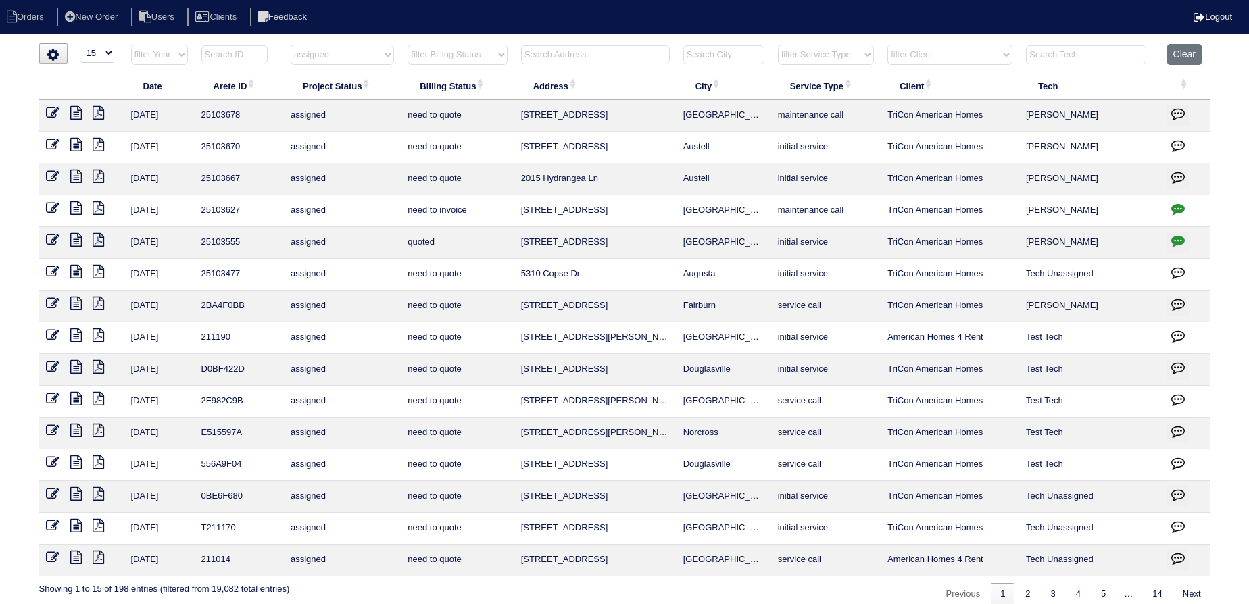
click at [57, 266] on icon at bounding box center [53, 272] width 14 height 14
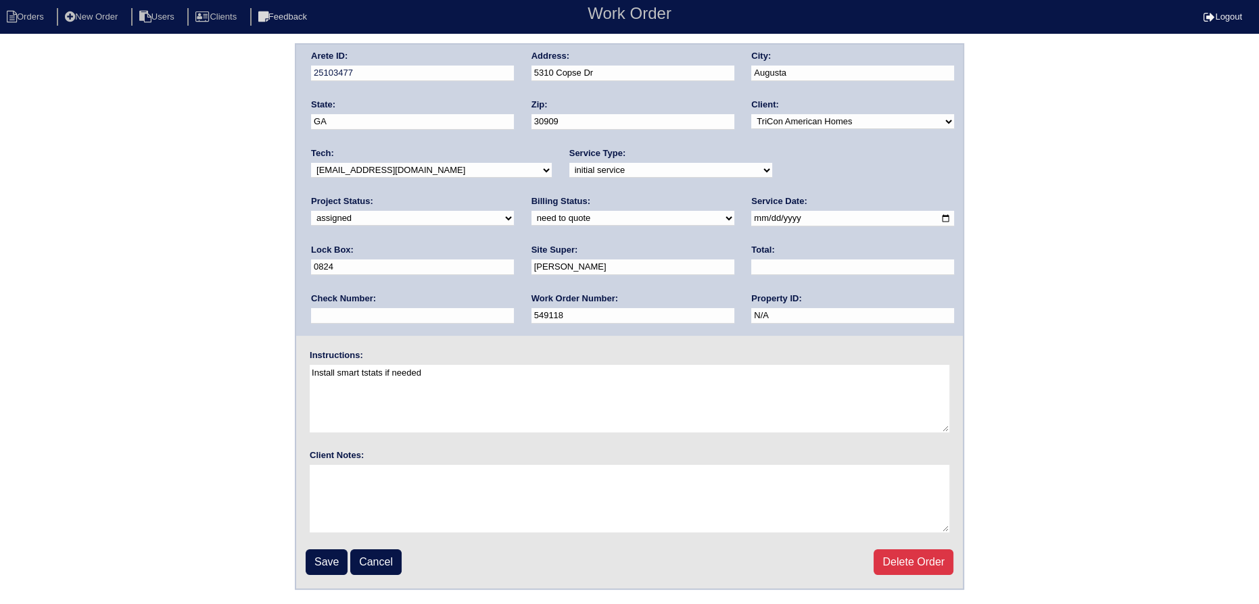
drag, startPoint x: 782, startPoint y: 164, endPoint x: 794, endPoint y: 170, distance: 13.0
click at [514, 211] on select "new order assigned in progress field complete need to schedule admin review arc…" at bounding box center [412, 218] width 203 height 15
select select "field complete"
click at [514, 211] on select "new order assigned in progress field complete need to schedule admin review arc…" at bounding box center [412, 218] width 203 height 15
click at [312, 557] on input "Save" at bounding box center [327, 563] width 42 height 26
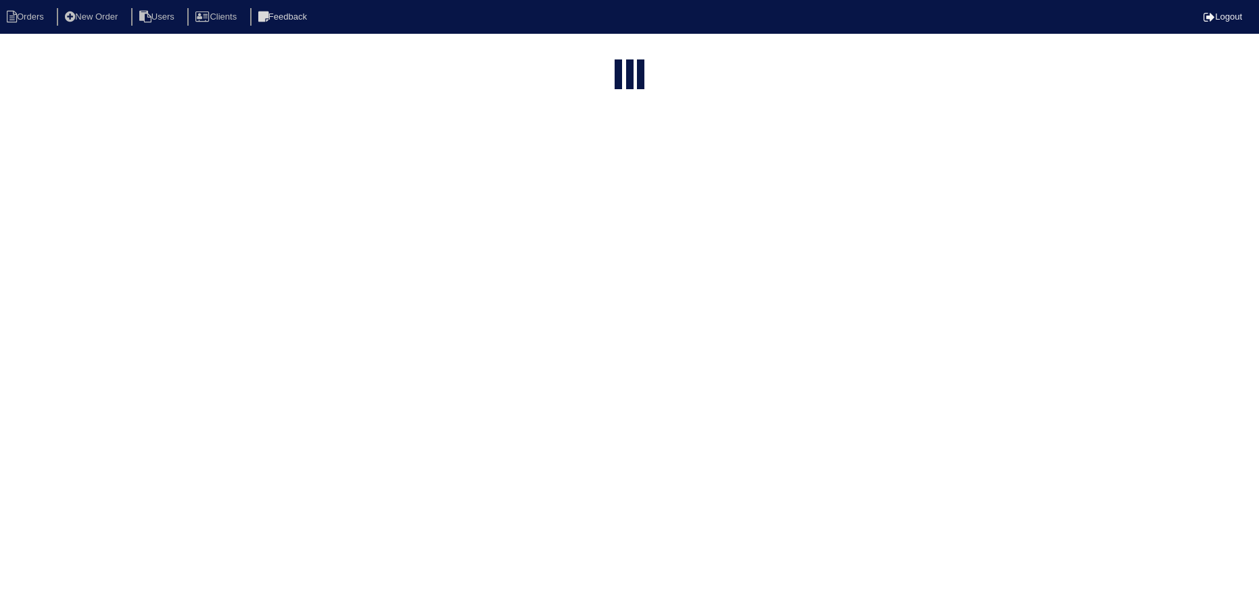
select select "15"
select select "assigned"
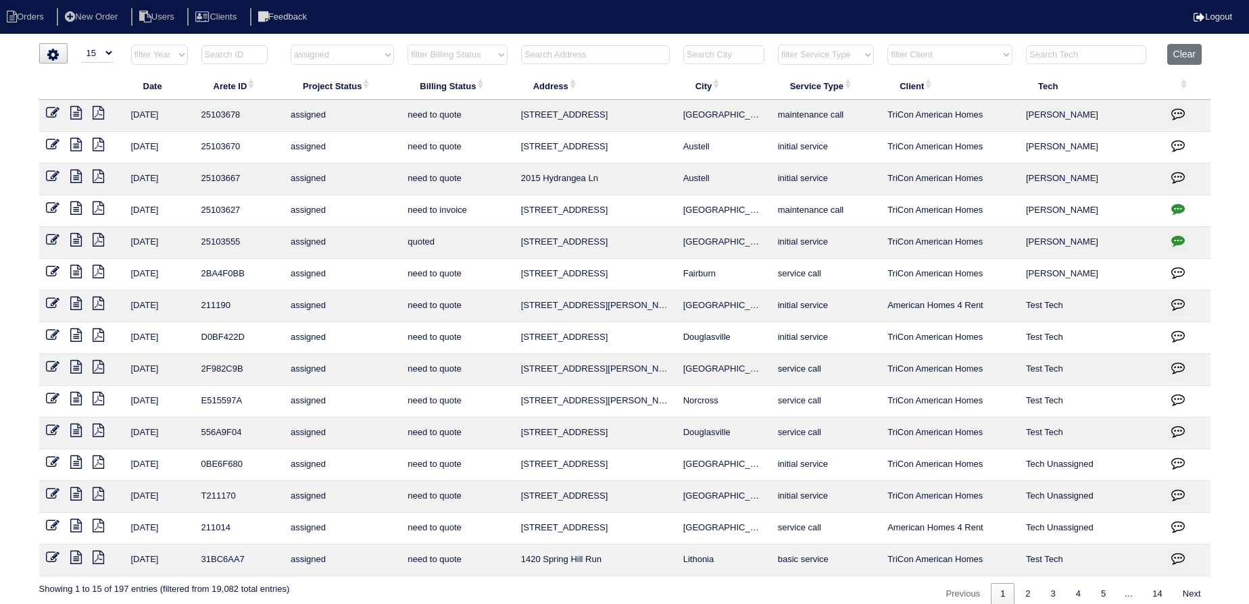
click at [5, 116] on div "loading... ▼ 10 15 25 50 200 500 Search: Date Arete ID Project Status Billing S…" at bounding box center [624, 324] width 1249 height 562
